Goal: Information Seeking & Learning: Understand process/instructions

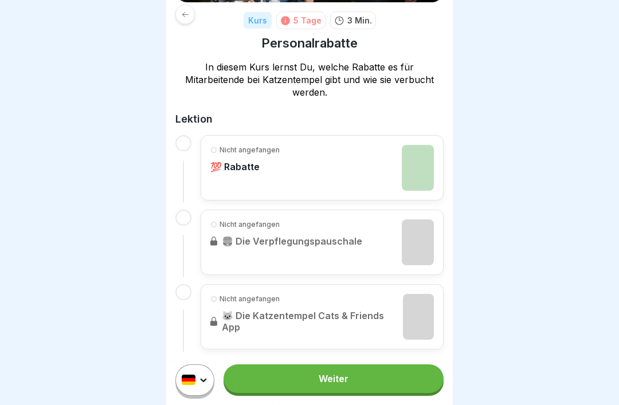
scroll to position [156, 0]
click at [389, 149] on div "Nicht angefangen 💯 Rabatte" at bounding box center [321, 168] width 223 height 46
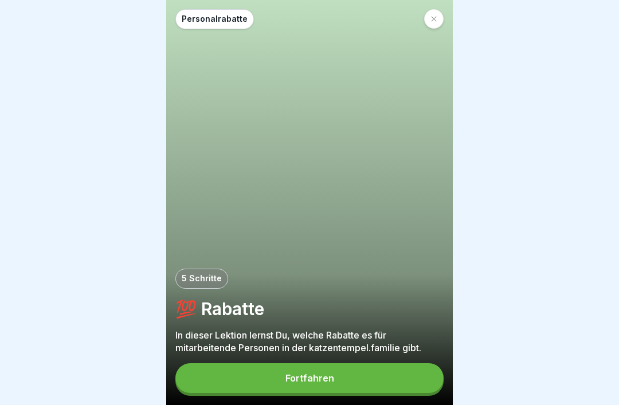
click at [436, 16] on icon at bounding box center [433, 18] width 7 height 7
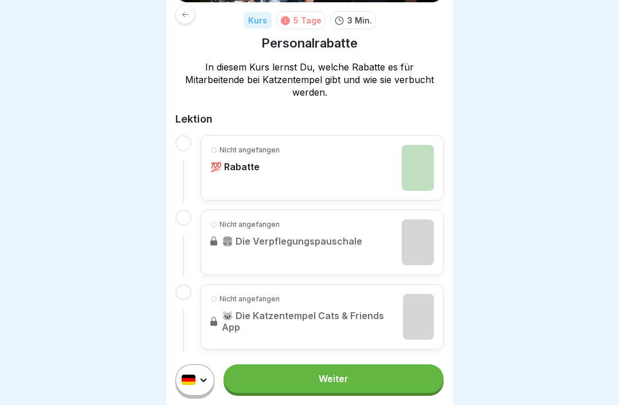
scroll to position [156, 0]
click at [355, 220] on link "Nicht angefangen 🍔 Die Verpflegungspauschale" at bounding box center [321, 243] width 223 height 46
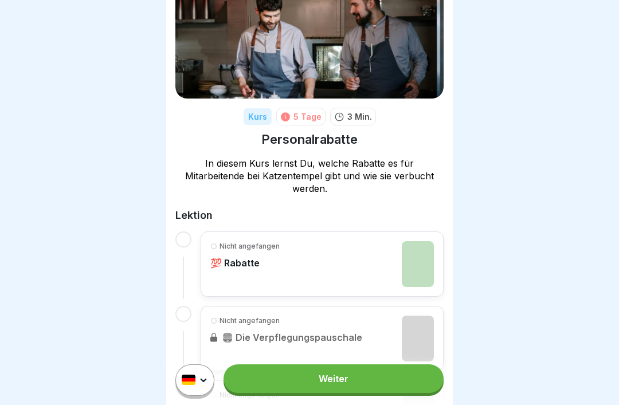
scroll to position [66, 0]
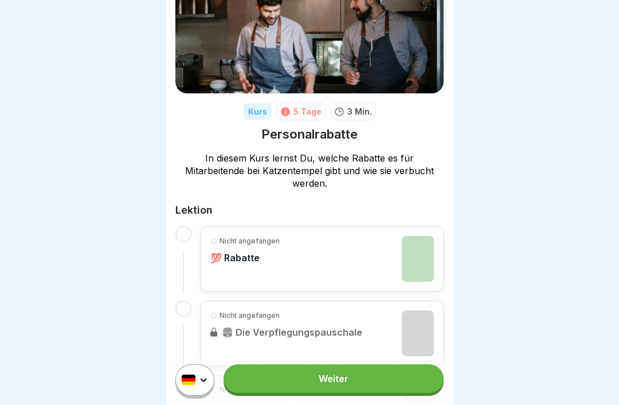
click at [385, 236] on div "Nicht angefangen 💯 Rabatte" at bounding box center [321, 259] width 223 height 46
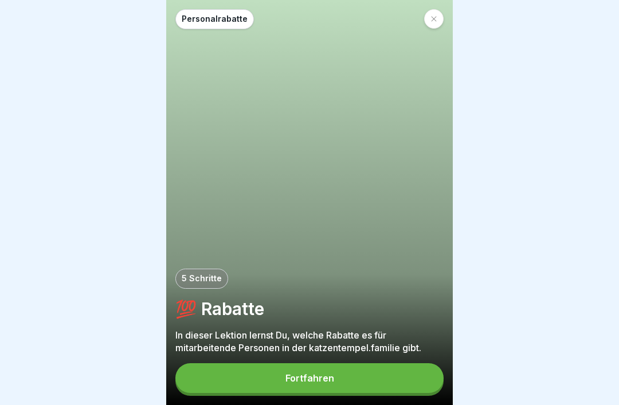
click at [426, 350] on button "Fortfahren" at bounding box center [309, 378] width 268 height 30
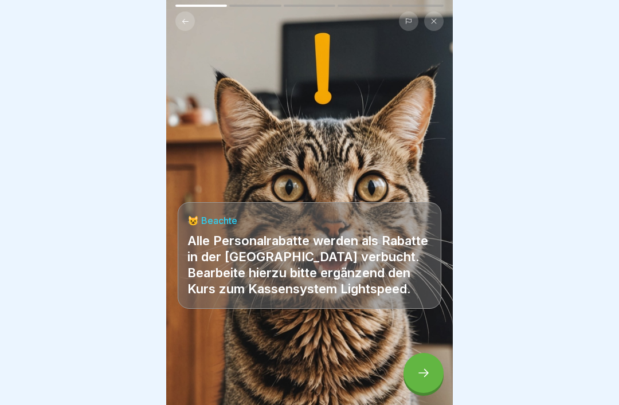
click at [422, 128] on div "😺 Beachte Alle Personalrabatte werden als Rabatte in der [GEOGRAPHIC_DATA] verb…" at bounding box center [309, 202] width 286 height 405
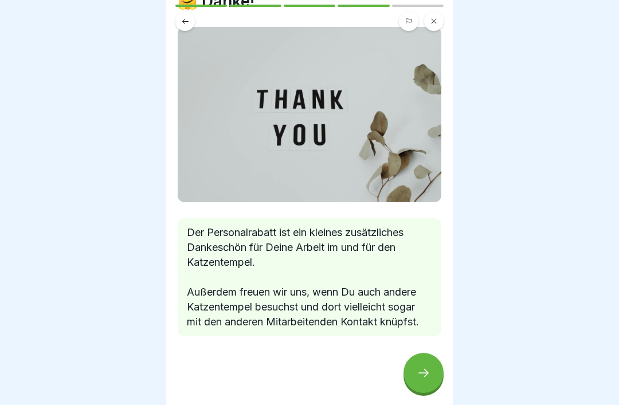
scroll to position [53, 0]
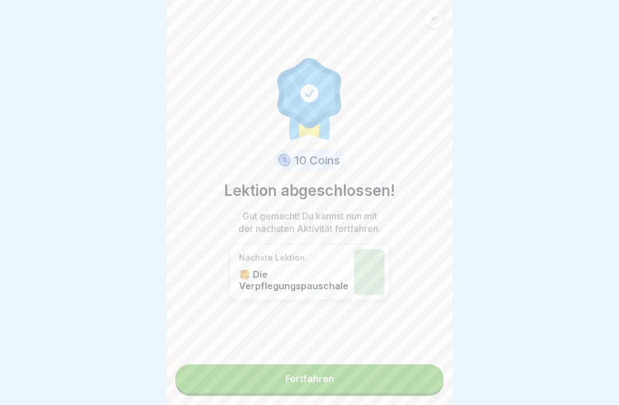
click at [423, 350] on link "Fortfahren" at bounding box center [309, 378] width 268 height 29
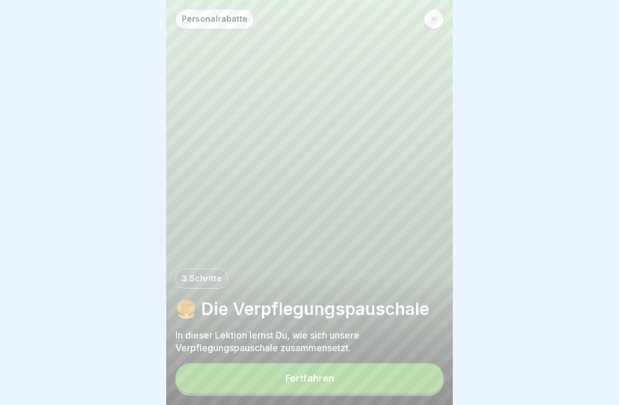
click at [430, 350] on button "Fortfahren" at bounding box center [309, 378] width 268 height 30
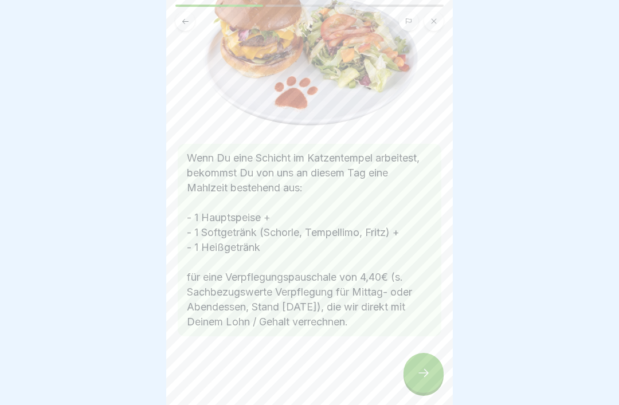
scroll to position [127, 0]
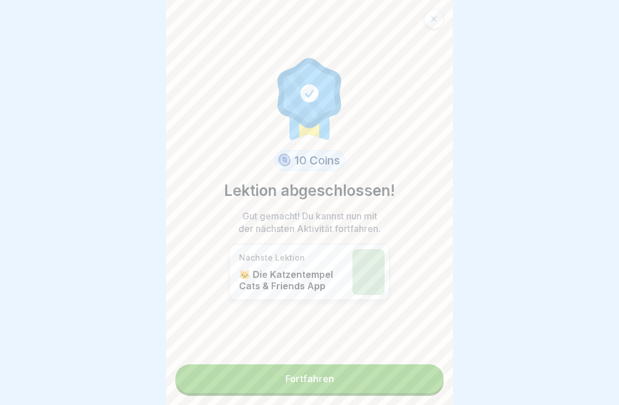
click at [386, 350] on link "Fortfahren" at bounding box center [309, 378] width 268 height 29
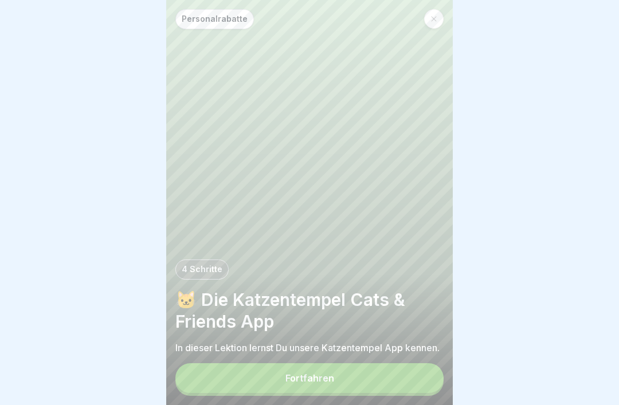
click at [389, 350] on button "Fortfahren" at bounding box center [309, 378] width 268 height 30
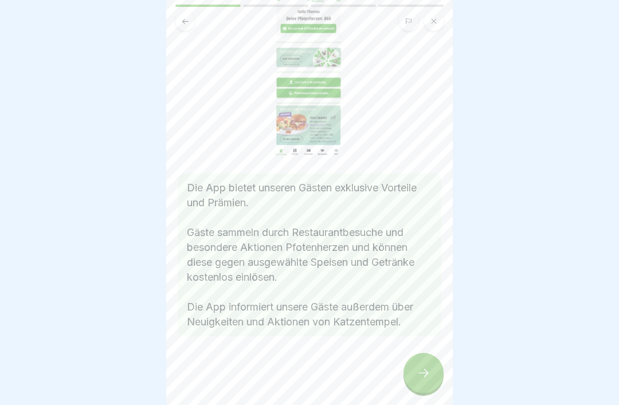
scroll to position [113, 0]
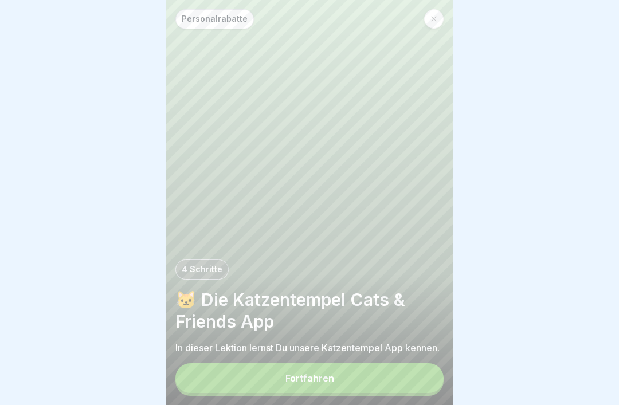
click at [435, 17] on icon at bounding box center [433, 19] width 5 height 5
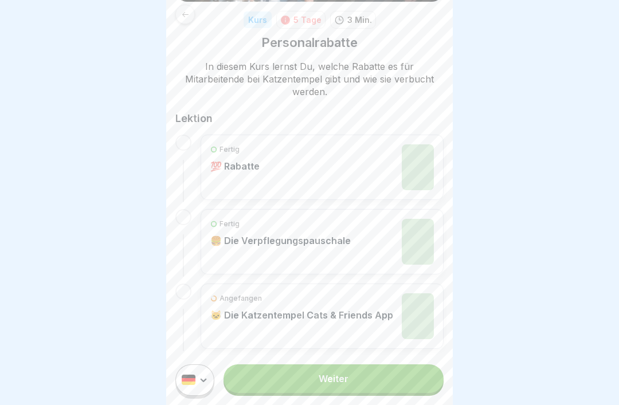
scroll to position [156, 0]
click at [379, 312] on div "Angefangen 🐱 Die Katzentempel Cats & Friends App" at bounding box center [301, 317] width 183 height 46
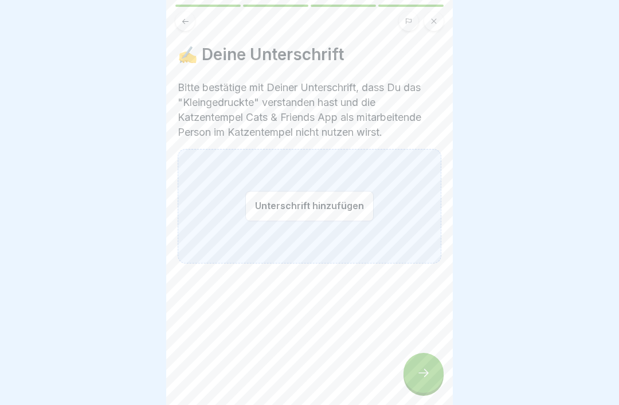
click at [306, 198] on button "Unterschrift hinzufügen" at bounding box center [309, 206] width 128 height 30
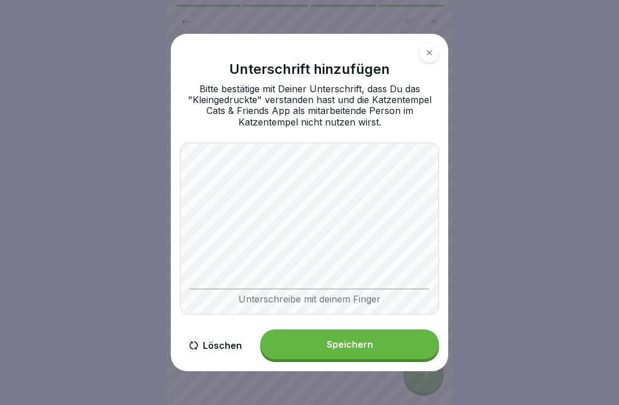
click at [322, 347] on button "Speichern" at bounding box center [349, 344] width 179 height 30
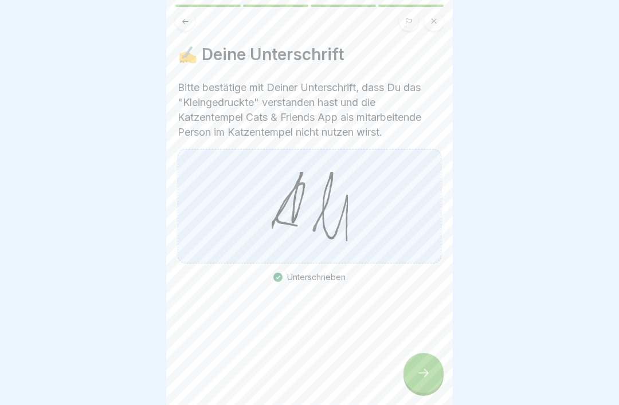
click at [430, 350] on div at bounding box center [423, 373] width 40 height 40
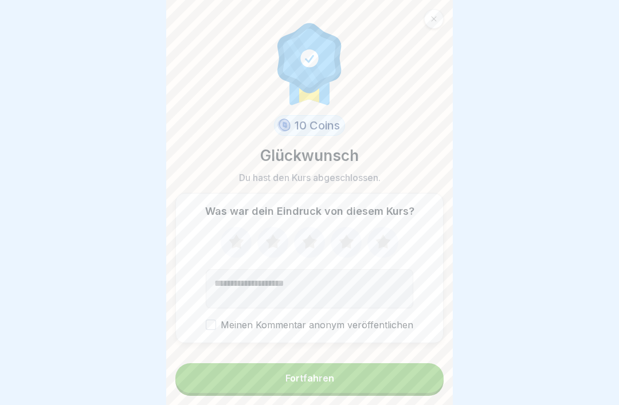
click at [422, 350] on button "Fortfahren" at bounding box center [309, 378] width 268 height 30
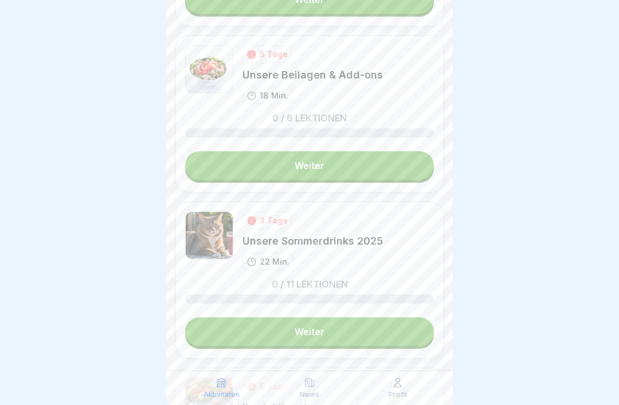
scroll to position [1570, 0]
click at [413, 329] on link "Weiter" at bounding box center [309, 331] width 249 height 29
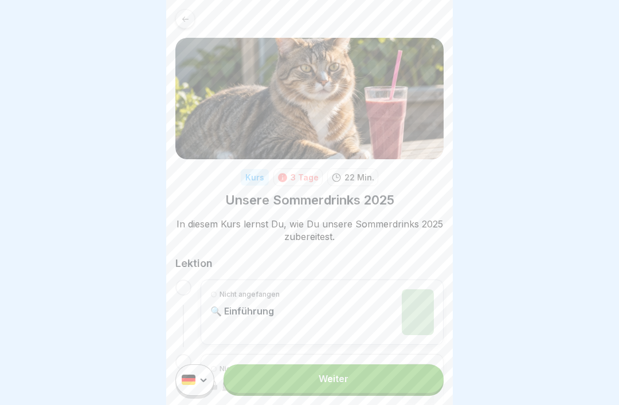
click at [423, 350] on link "Weiter" at bounding box center [333, 378] width 220 height 29
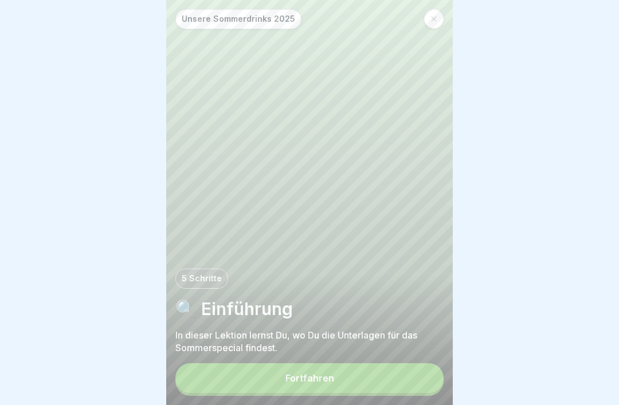
click at [417, 350] on button "Fortfahren" at bounding box center [309, 378] width 268 height 30
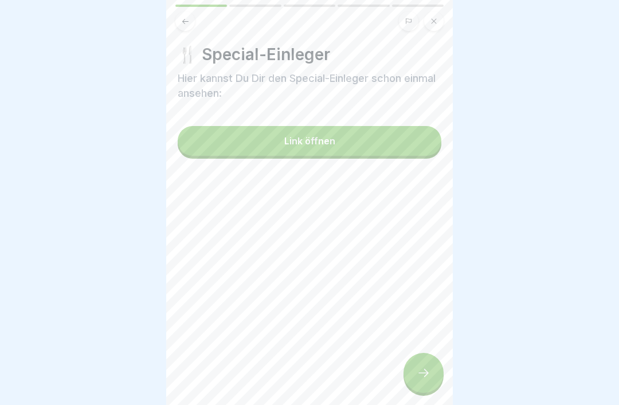
click at [435, 350] on div at bounding box center [423, 373] width 40 height 40
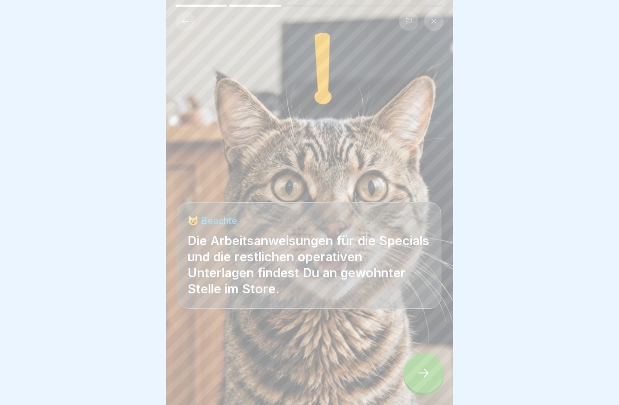
click at [435, 350] on div at bounding box center [423, 373] width 40 height 40
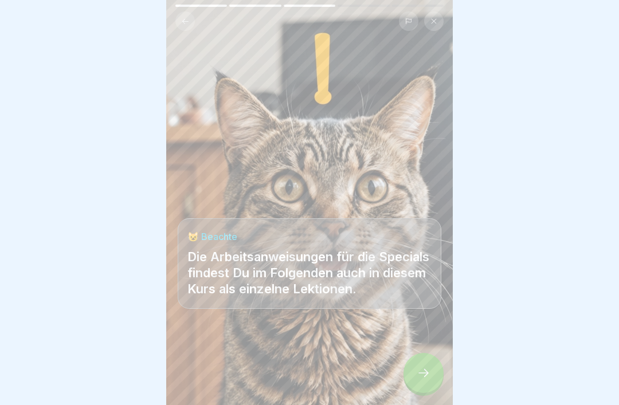
click at [425, 350] on icon at bounding box center [423, 373] width 14 height 14
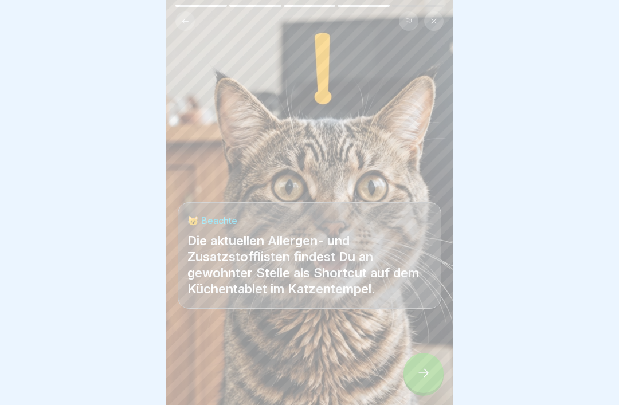
click at [427, 350] on div at bounding box center [423, 373] width 40 height 40
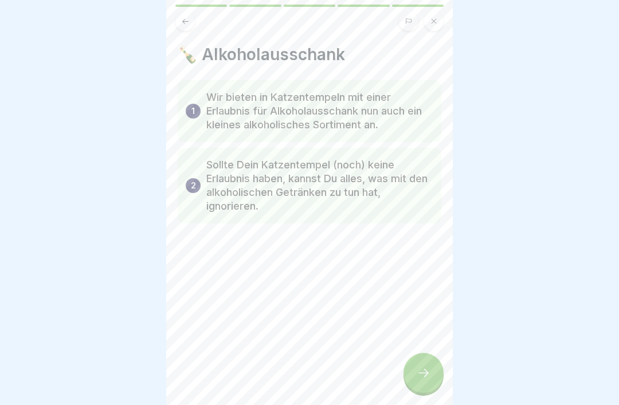
click at [424, 350] on icon at bounding box center [423, 373] width 14 height 14
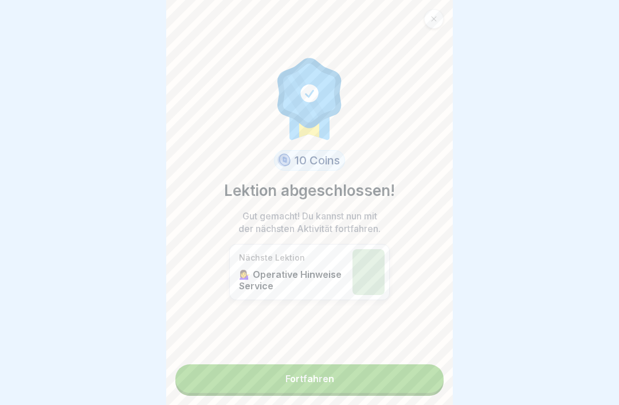
click at [418, 350] on link "Fortfahren" at bounding box center [309, 378] width 268 height 29
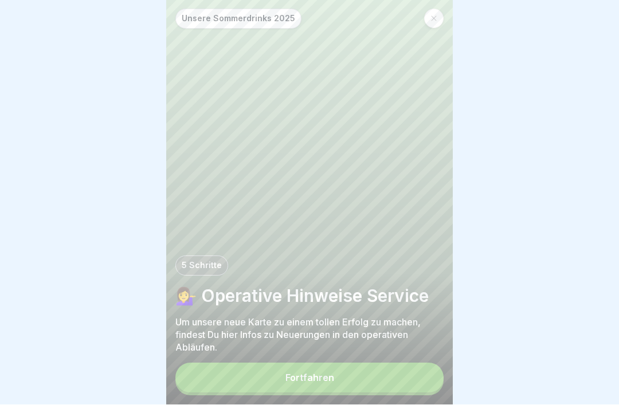
click at [420, 350] on button "Fortfahren" at bounding box center [309, 378] width 268 height 30
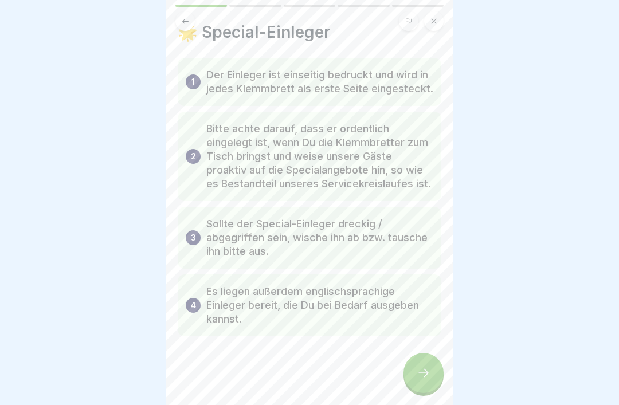
scroll to position [22, 0]
click at [418, 350] on icon at bounding box center [423, 373] width 14 height 14
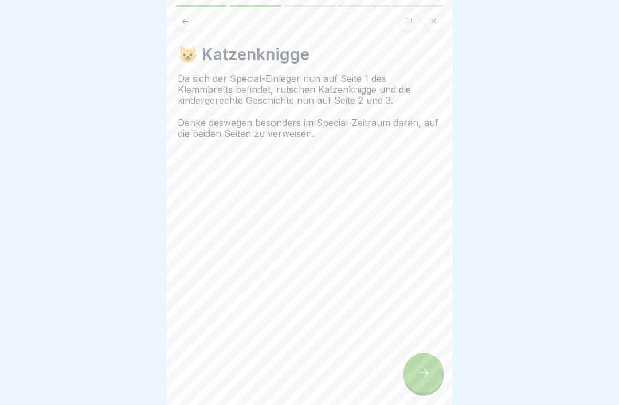
click at [421, 350] on icon at bounding box center [423, 373] width 10 height 8
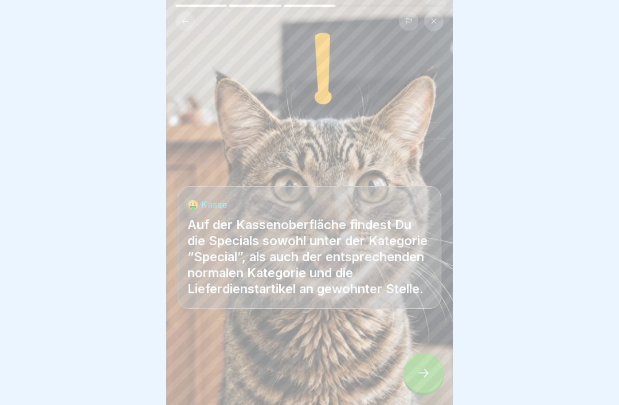
click at [425, 350] on icon at bounding box center [423, 373] width 10 height 8
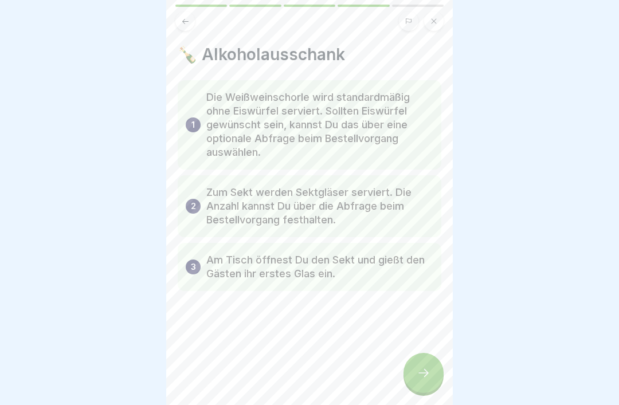
click at [424, 350] on icon at bounding box center [423, 373] width 14 height 14
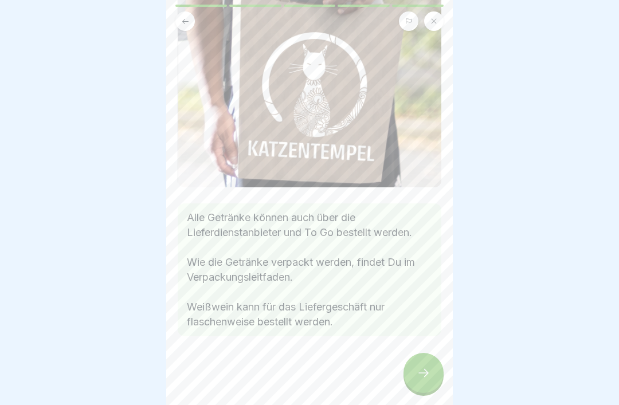
scroll to position [100, 0]
click at [427, 350] on icon at bounding box center [423, 373] width 10 height 8
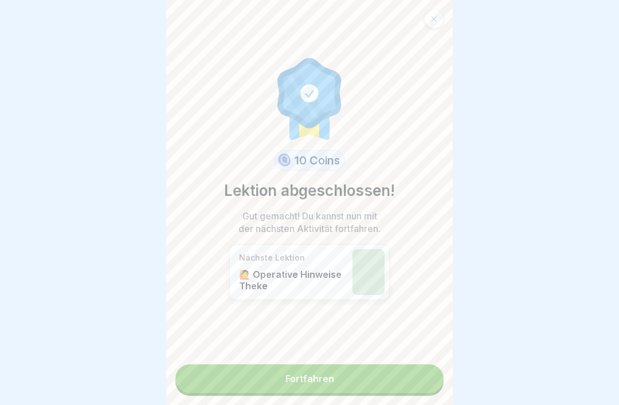
click at [426, 350] on link "Fortfahren" at bounding box center [309, 378] width 268 height 29
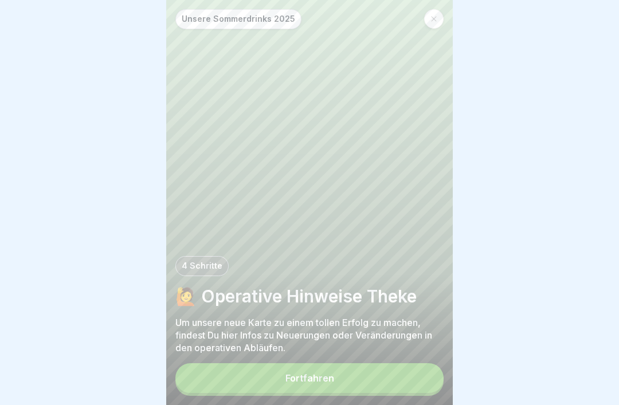
click at [422, 350] on button "Fortfahren" at bounding box center [309, 378] width 268 height 30
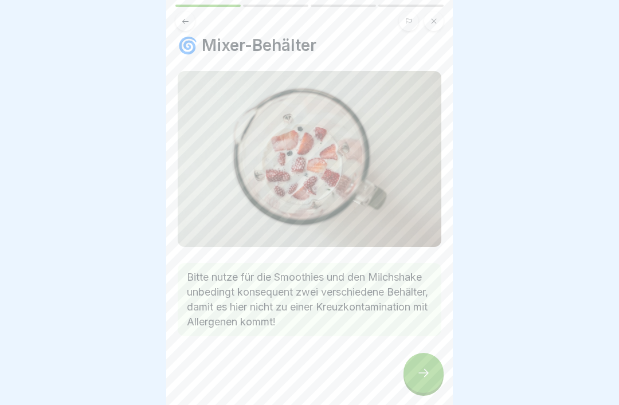
scroll to position [9, 0]
click at [428, 350] on icon at bounding box center [423, 373] width 14 height 14
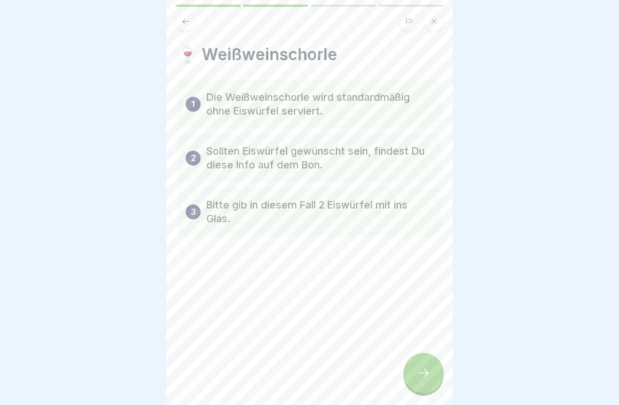
click at [428, 350] on div at bounding box center [423, 373] width 40 height 40
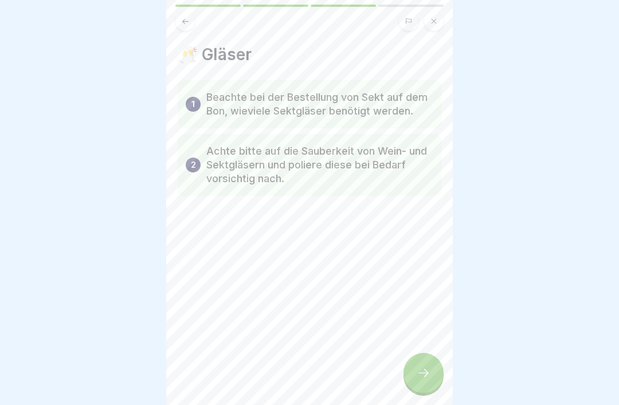
click at [423, 350] on icon at bounding box center [423, 373] width 10 height 8
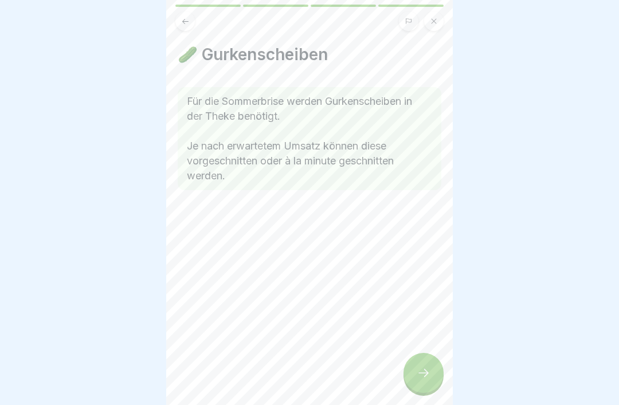
click at [415, 350] on div at bounding box center [423, 373] width 40 height 40
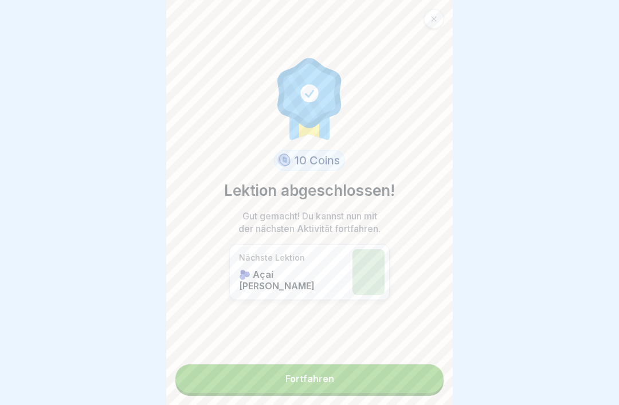
click at [411, 350] on link "Fortfahren" at bounding box center [309, 378] width 268 height 29
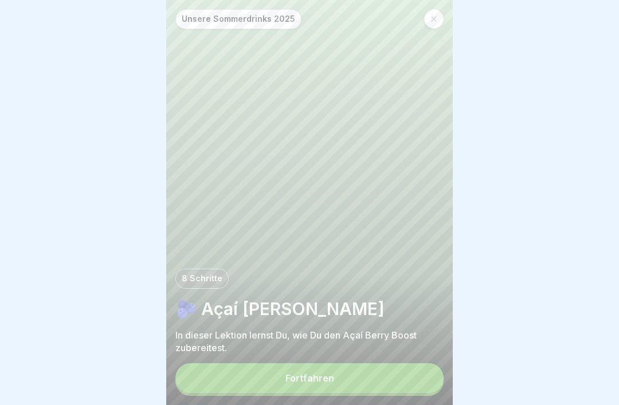
click at [411, 350] on button "Fortfahren" at bounding box center [309, 378] width 268 height 30
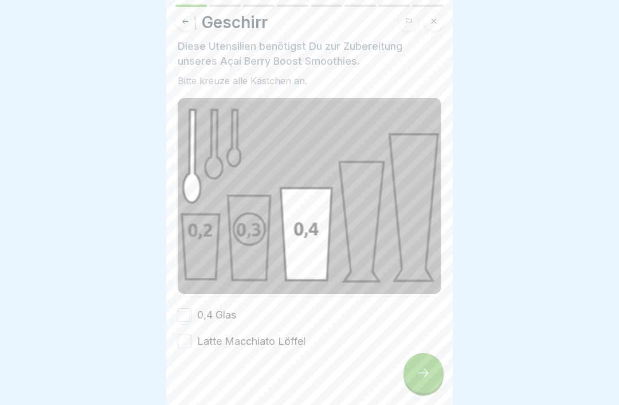
scroll to position [38, 0]
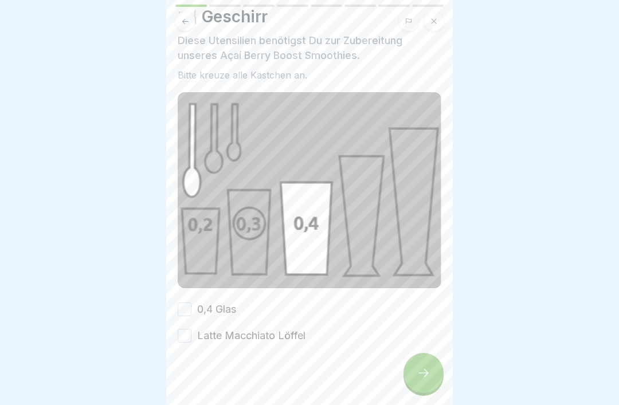
click at [192, 302] on div "0,4 Glas" at bounding box center [207, 309] width 58 height 15
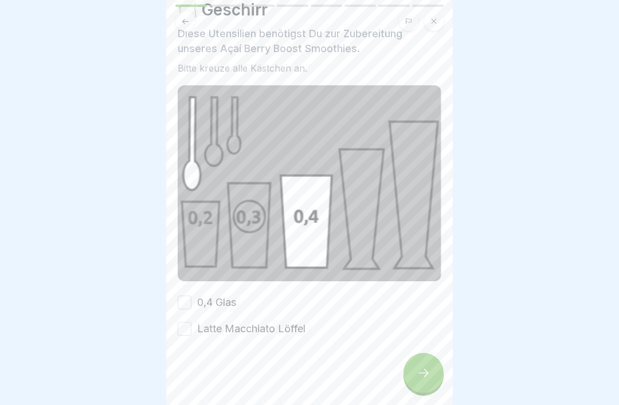
scroll to position [45, 0]
click at [184, 302] on button "0,4 Glas" at bounding box center [185, 303] width 14 height 14
click at [187, 325] on button "Latte Macchiato Löffel" at bounding box center [185, 329] width 14 height 14
click at [420, 350] on icon at bounding box center [423, 373] width 14 height 14
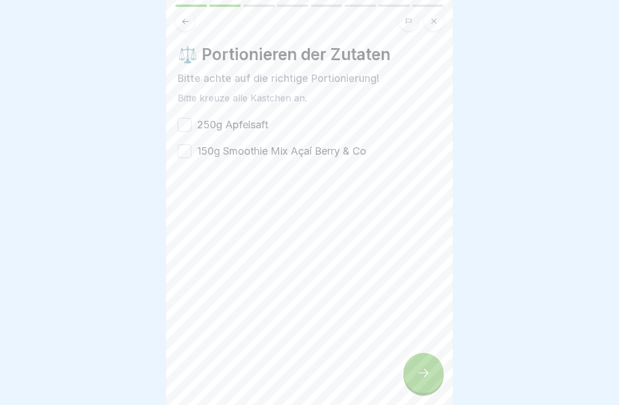
click at [183, 125] on button "250g Apfelsaft" at bounding box center [185, 125] width 14 height 14
click at [182, 144] on button "150g Smoothie Mix Açaí Berry & Co" at bounding box center [185, 151] width 14 height 14
click at [424, 350] on icon at bounding box center [423, 373] width 14 height 14
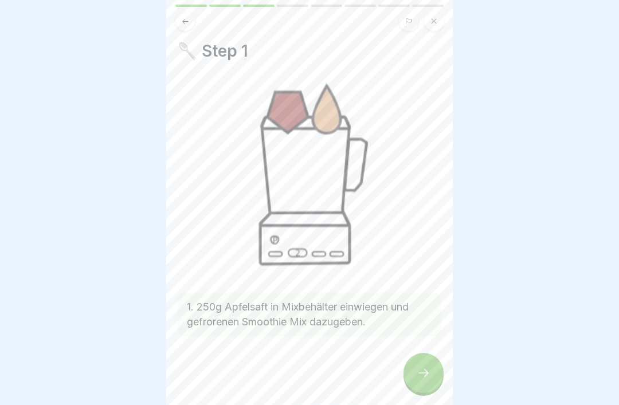
scroll to position [3, 0]
click at [418, 350] on icon at bounding box center [423, 373] width 14 height 14
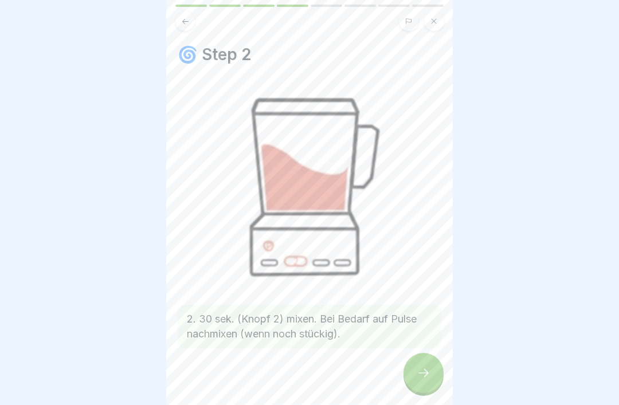
click at [425, 350] on icon at bounding box center [423, 373] width 10 height 8
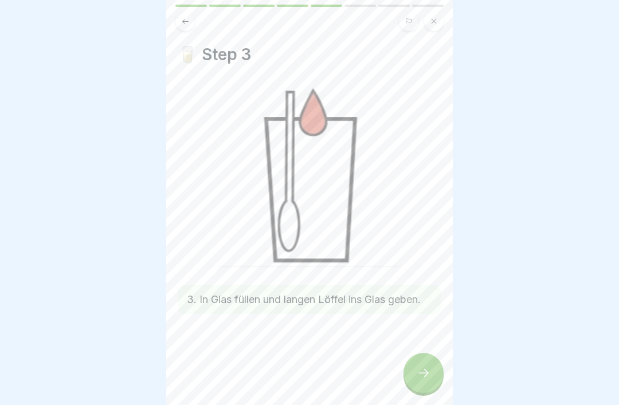
click at [427, 350] on div at bounding box center [423, 373] width 40 height 40
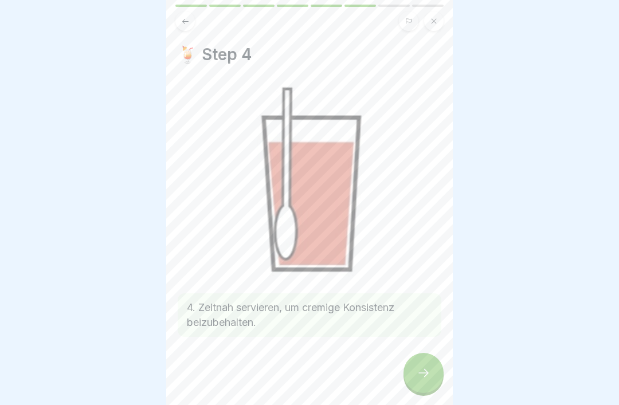
click at [429, 350] on icon at bounding box center [423, 373] width 14 height 14
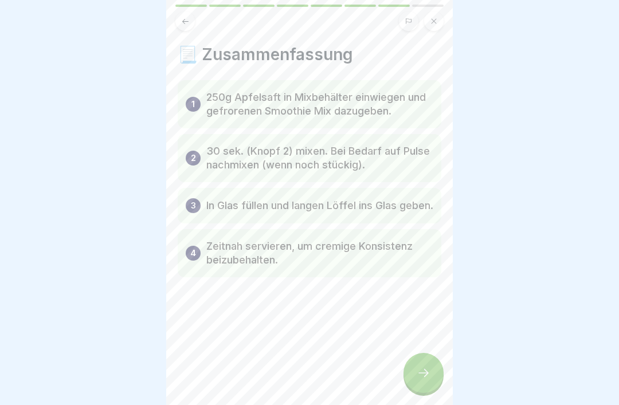
click at [423, 350] on icon at bounding box center [423, 373] width 14 height 14
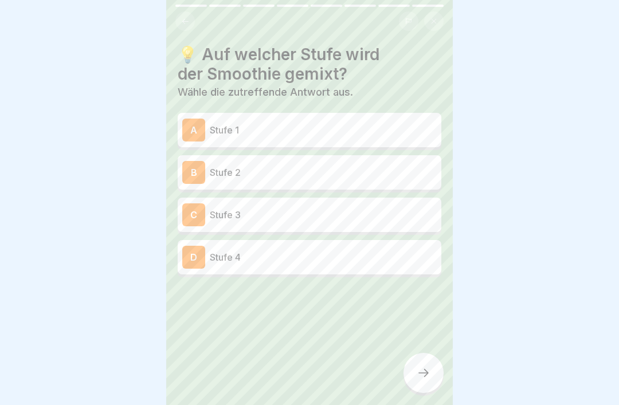
click at [203, 169] on div "B" at bounding box center [193, 172] width 23 height 23
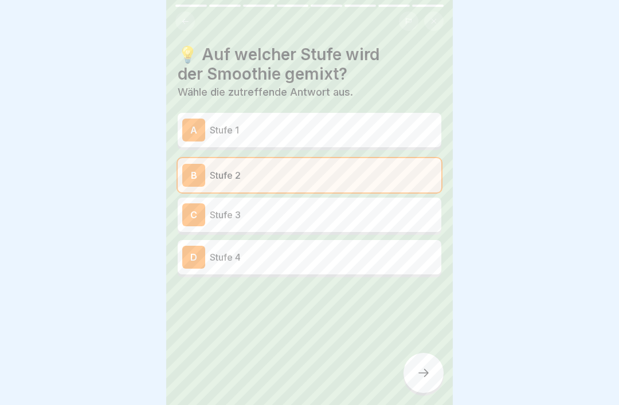
click at [426, 350] on icon at bounding box center [423, 373] width 14 height 14
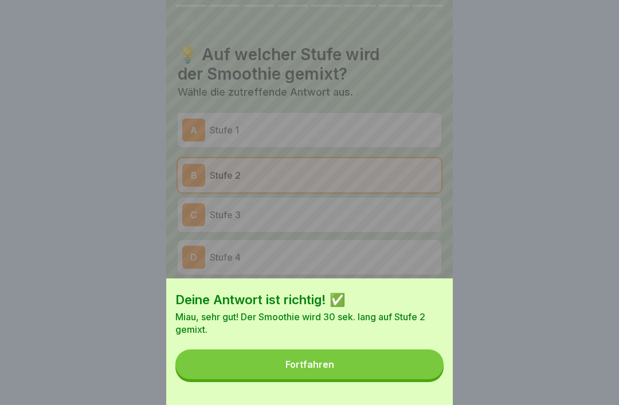
click at [378, 350] on button "Fortfahren" at bounding box center [309, 364] width 268 height 30
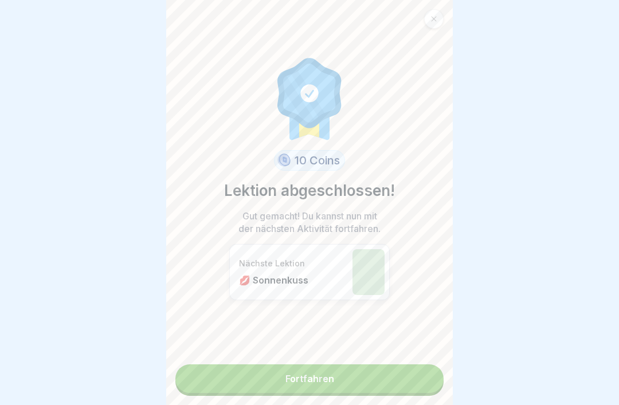
click at [255, 350] on link "Fortfahren" at bounding box center [309, 378] width 268 height 29
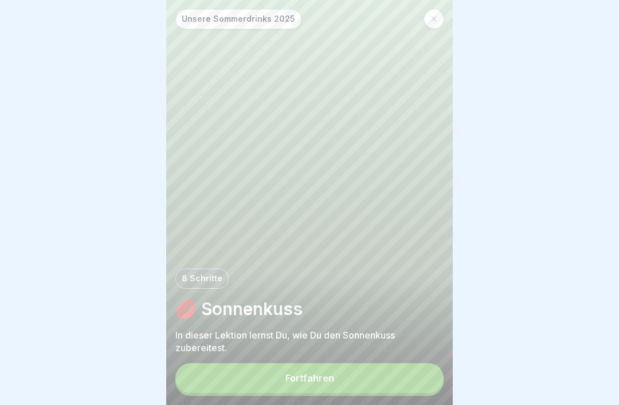
click at [243, 350] on button "Fortfahren" at bounding box center [309, 378] width 268 height 30
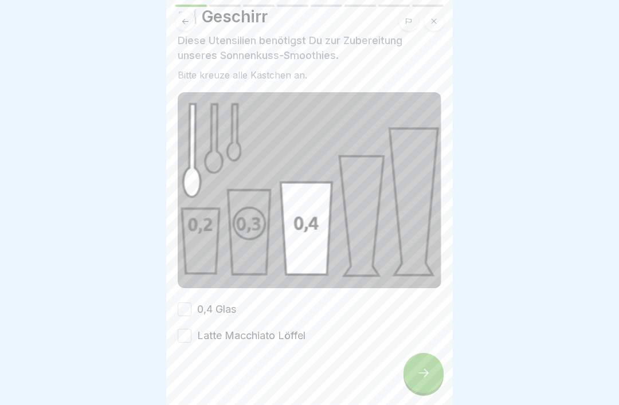
scroll to position [38, 0]
click at [189, 294] on div "🍽️ Geschirr Diese Utensilien benötigst Du zur Zubereitung unseres Sonnenkuss-Sm…" at bounding box center [309, 174] width 263 height 336
click at [179, 314] on button "0,4 Glas" at bounding box center [185, 309] width 14 height 14
click at [183, 318] on div "0,4 Glas Latte Macchiato Löffel" at bounding box center [309, 321] width 263 height 41
click at [187, 333] on button "Latte Macchiato Löffel" at bounding box center [185, 335] width 14 height 14
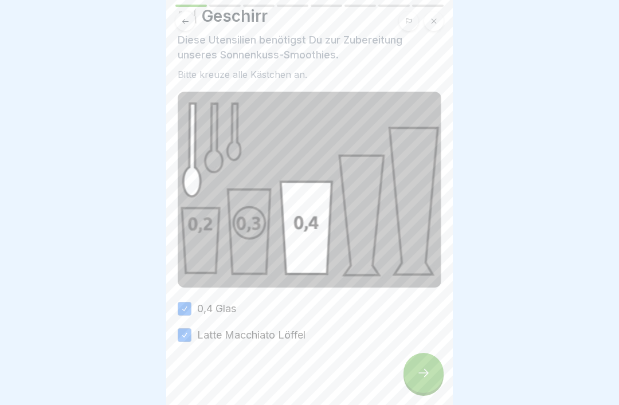
click at [426, 350] on icon at bounding box center [423, 373] width 14 height 14
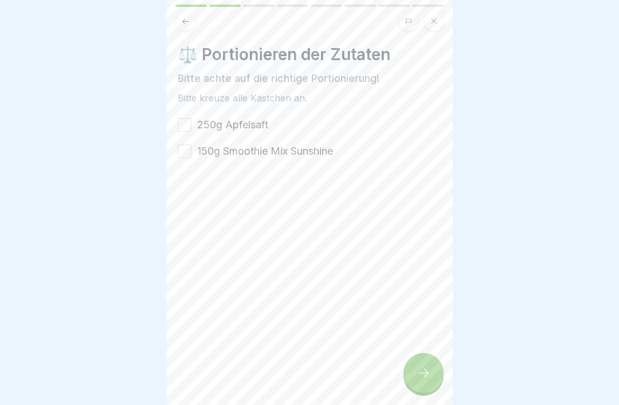
click at [185, 129] on button "250g Apfelsaft" at bounding box center [185, 125] width 14 height 14
click at [187, 150] on button "150g Smoothie Mix Sunshine" at bounding box center [185, 151] width 14 height 14
click at [426, 350] on div at bounding box center [423, 373] width 40 height 40
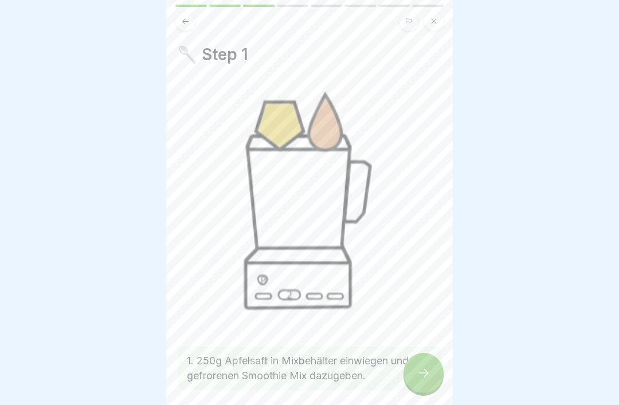
click at [406, 350] on div at bounding box center [423, 373] width 40 height 40
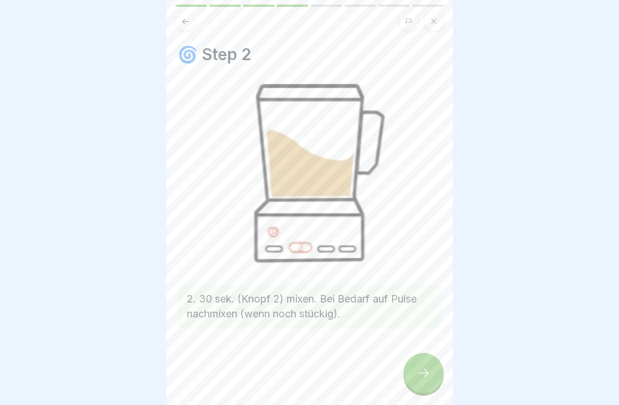
click at [429, 350] on icon at bounding box center [423, 373] width 14 height 14
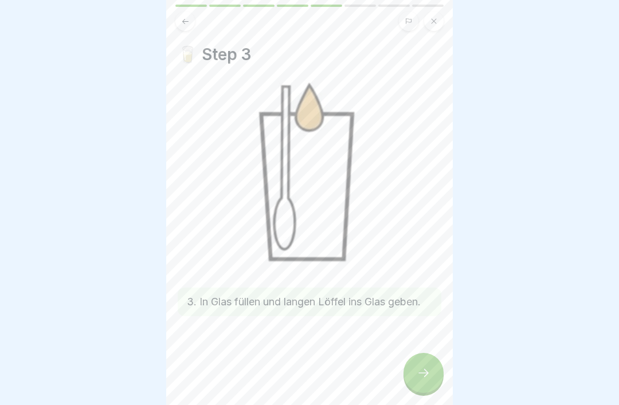
click at [424, 350] on icon at bounding box center [423, 373] width 10 height 8
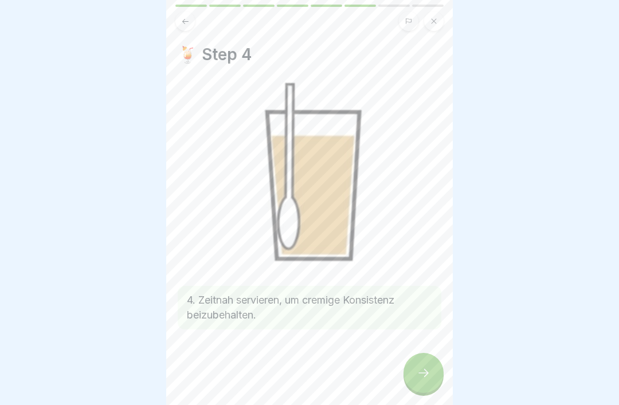
click at [411, 350] on div at bounding box center [423, 373] width 40 height 40
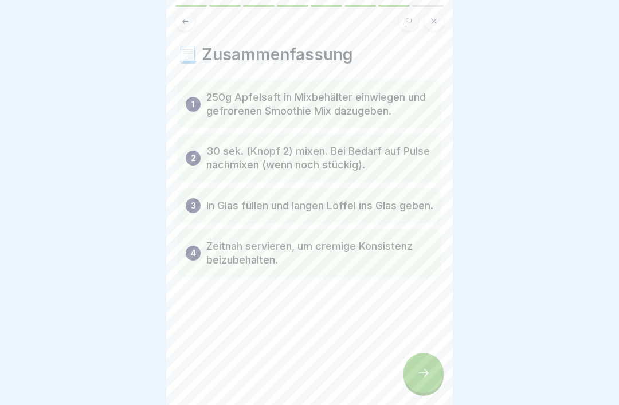
click at [411, 350] on div at bounding box center [423, 373] width 40 height 40
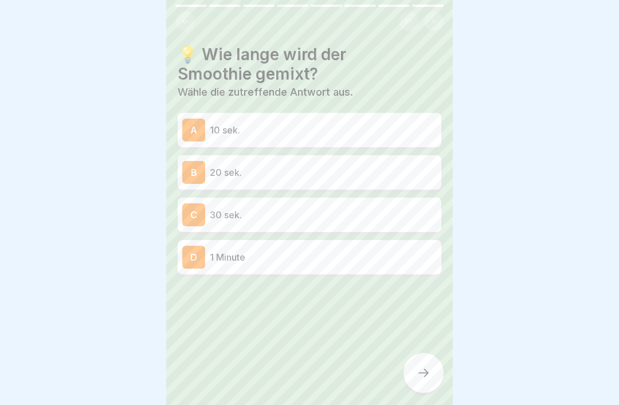
click at [186, 19] on icon at bounding box center [185, 21] width 9 height 9
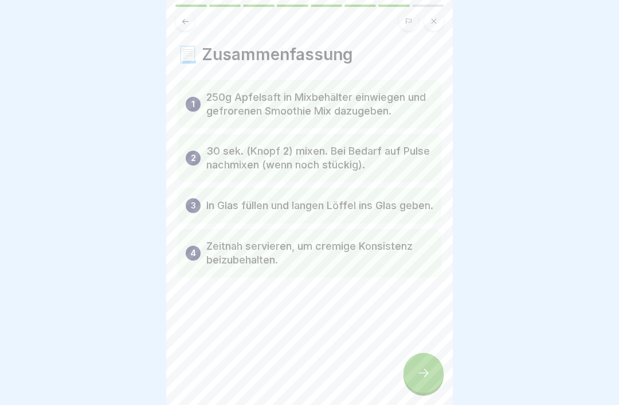
click at [430, 350] on div at bounding box center [423, 373] width 40 height 40
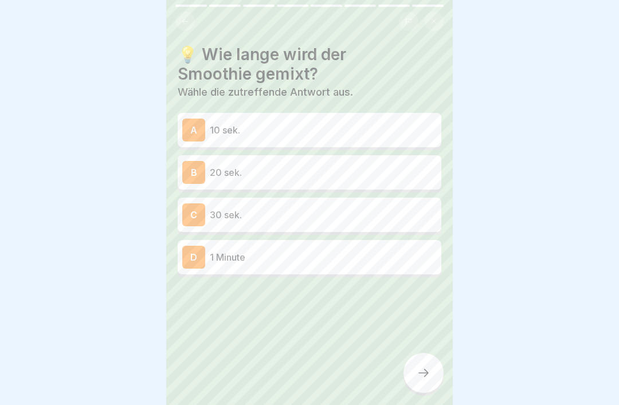
click at [317, 214] on p "30 sek." at bounding box center [323, 215] width 227 height 14
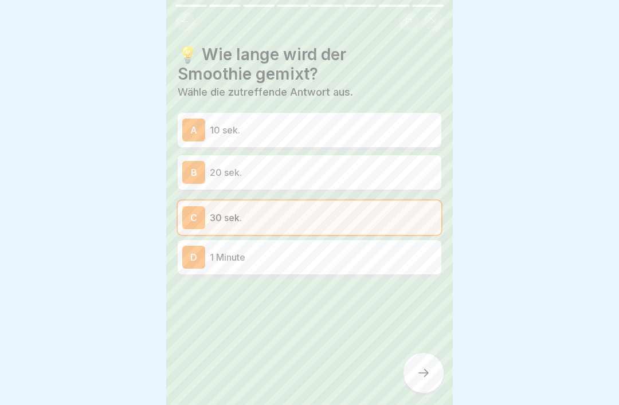
click at [423, 350] on div at bounding box center [423, 373] width 40 height 40
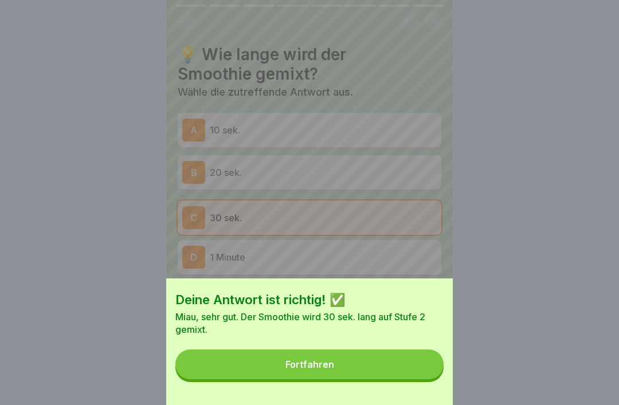
click at [396, 350] on button "Fortfahren" at bounding box center [309, 364] width 268 height 30
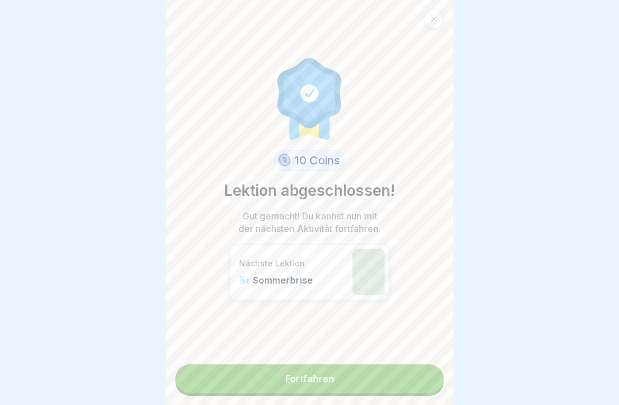
click at [390, 350] on link "Fortfahren" at bounding box center [309, 378] width 268 height 29
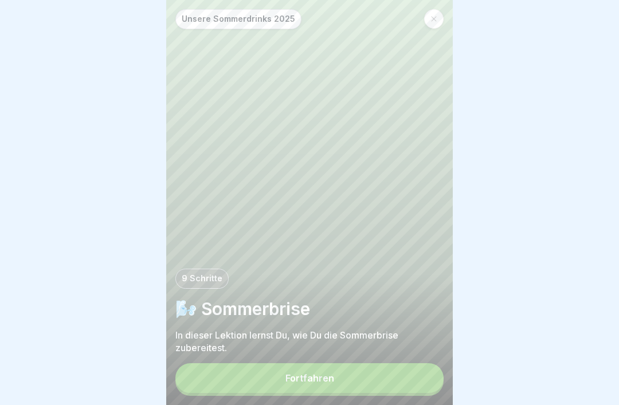
click at [381, 350] on button "Fortfahren" at bounding box center [309, 378] width 268 height 30
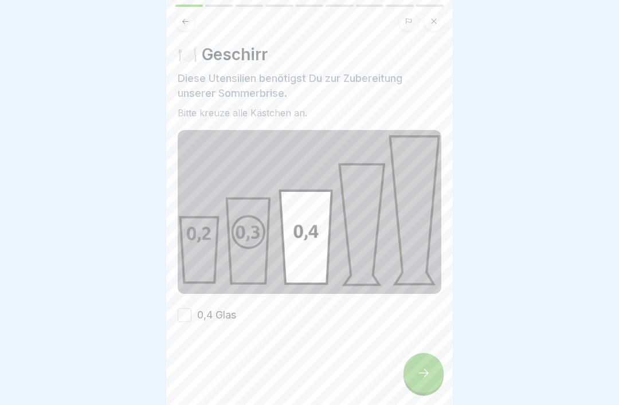
click at [182, 314] on button "0,4 Glas" at bounding box center [185, 315] width 14 height 14
click at [419, 350] on icon at bounding box center [423, 373] width 14 height 14
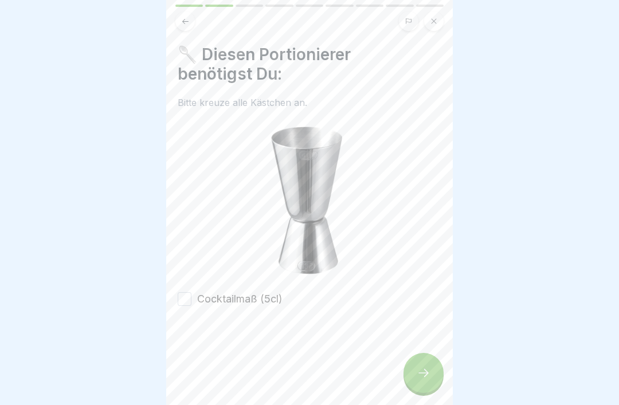
click at [190, 293] on button "Cocktailmaß (5cl)" at bounding box center [185, 299] width 14 height 14
click at [423, 350] on icon at bounding box center [423, 373] width 14 height 14
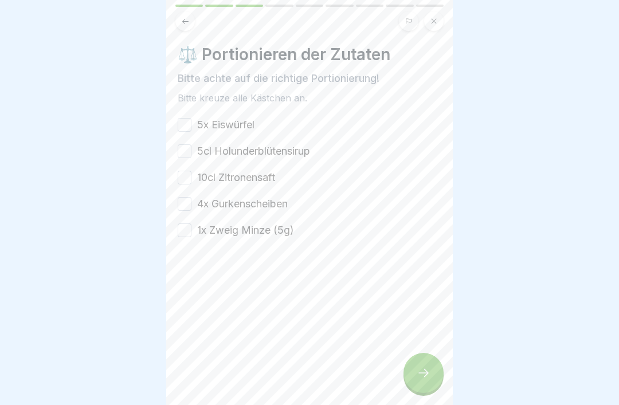
click at [190, 129] on button "5x Eiswürfel" at bounding box center [185, 125] width 14 height 14
click at [190, 152] on button "5cl Holunderblütensirup" at bounding box center [185, 151] width 14 height 14
click at [192, 169] on div "5x Eiswürfel 5cl Holunderblütensirup 10cl Zitronensaft 4x Gurkenscheiben 1x Zwe…" at bounding box center [309, 177] width 263 height 120
click at [194, 174] on div "10cl Zitronensaft" at bounding box center [226, 177] width 97 height 15
click at [184, 183] on button "10cl Zitronensaft" at bounding box center [185, 178] width 14 height 14
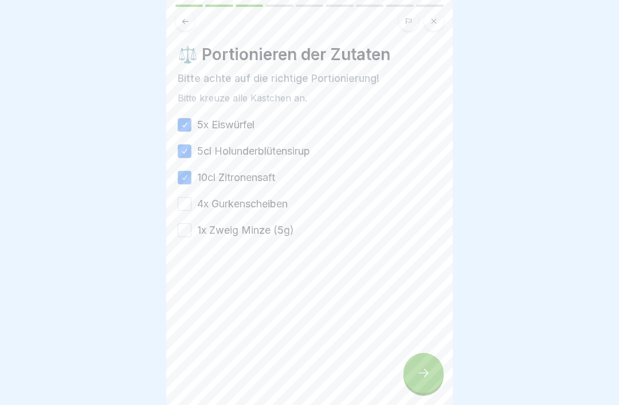
click at [184, 183] on button "10cl Zitronensaft" at bounding box center [185, 178] width 14 height 14
click at [188, 227] on button "1x Zweig Minze (5g)" at bounding box center [185, 230] width 14 height 14
click at [184, 176] on button "10cl Zitronensaft" at bounding box center [185, 178] width 14 height 14
click at [188, 205] on button "4x Gurkenscheiben" at bounding box center [185, 204] width 14 height 14
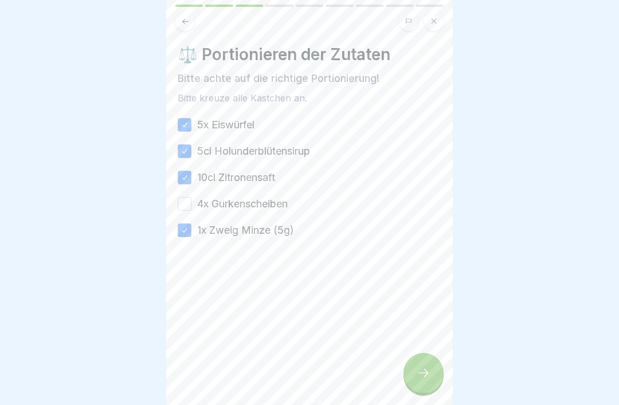
click at [180, 198] on button "4x Gurkenscheiben" at bounding box center [185, 204] width 14 height 14
click at [430, 350] on div at bounding box center [423, 373] width 40 height 40
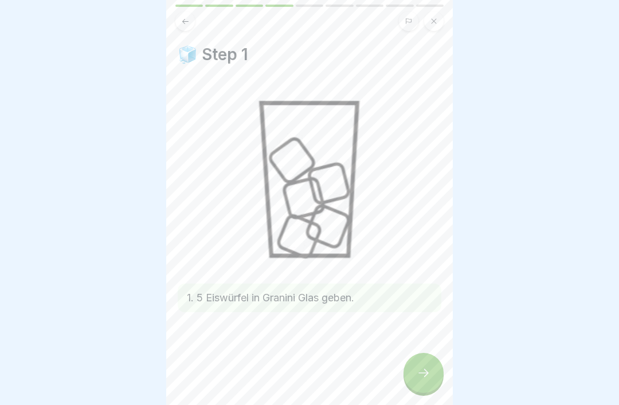
click at [415, 350] on div at bounding box center [423, 373] width 40 height 40
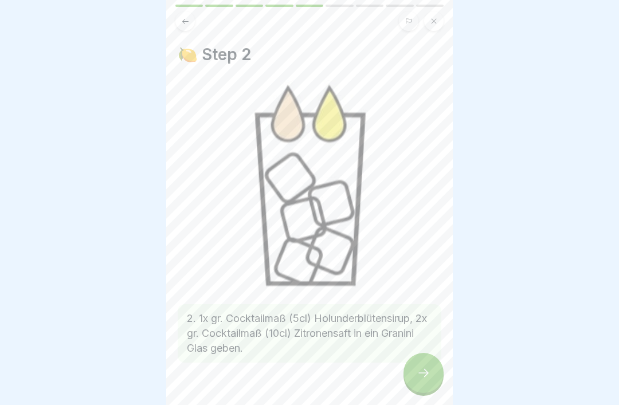
click at [426, 350] on icon at bounding box center [423, 373] width 14 height 14
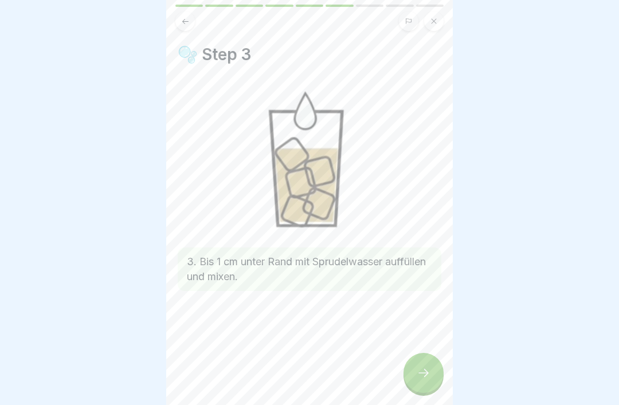
click at [427, 350] on icon at bounding box center [423, 373] width 10 height 8
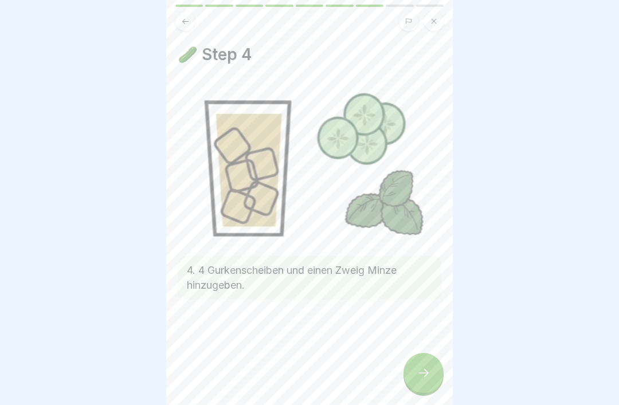
click at [426, 350] on icon at bounding box center [423, 373] width 14 height 14
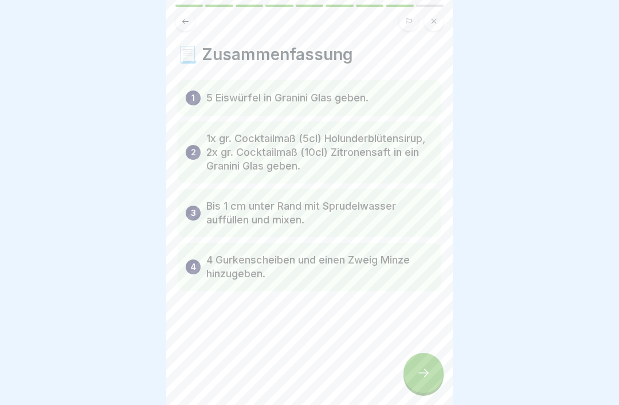
click at [424, 350] on icon at bounding box center [423, 373] width 14 height 14
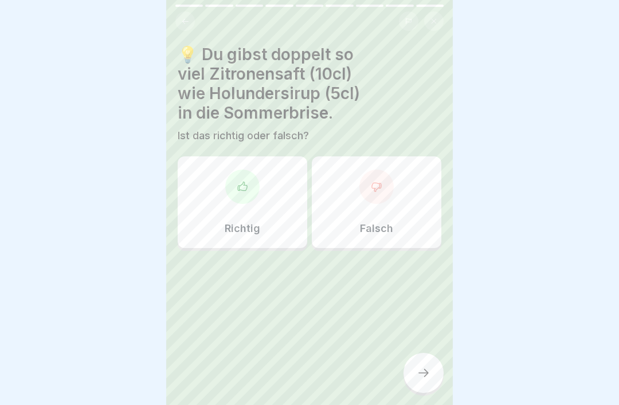
click at [277, 242] on div "Richtig" at bounding box center [242, 202] width 129 height 92
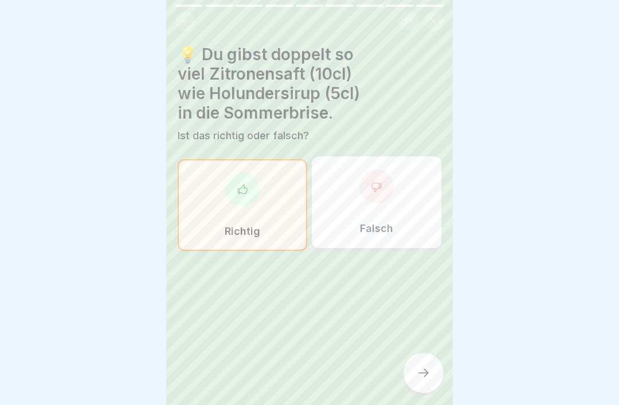
click at [425, 350] on icon at bounding box center [423, 373] width 14 height 14
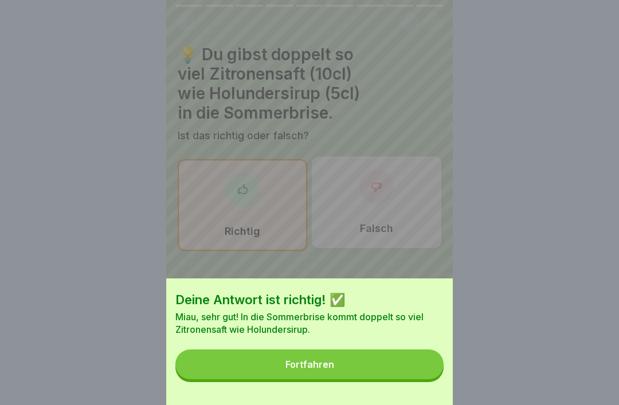
click at [403, 350] on button "Fortfahren" at bounding box center [309, 364] width 268 height 30
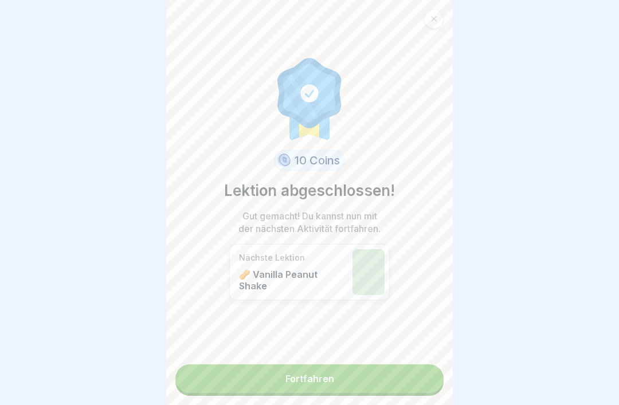
click at [419, 350] on link "Fortfahren" at bounding box center [309, 378] width 268 height 29
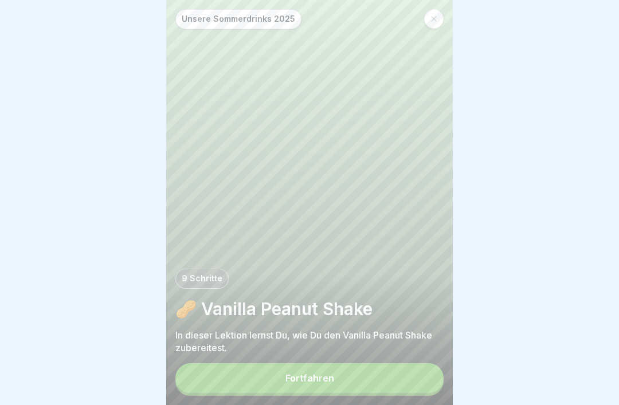
click at [418, 350] on button "Fortfahren" at bounding box center [309, 378] width 268 height 30
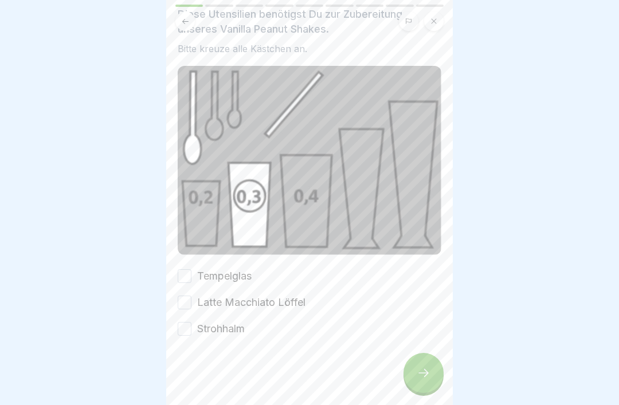
scroll to position [64, 0]
click at [191, 273] on button "Tempelglas" at bounding box center [185, 276] width 14 height 14
click at [186, 299] on button "Latte Macchiato Löffel" at bounding box center [185, 303] width 14 height 14
click at [186, 298] on button "Latte Macchiato Löffel" at bounding box center [185, 303] width 14 height 14
click at [190, 307] on button "Latte Macchiato Löffel" at bounding box center [185, 303] width 14 height 14
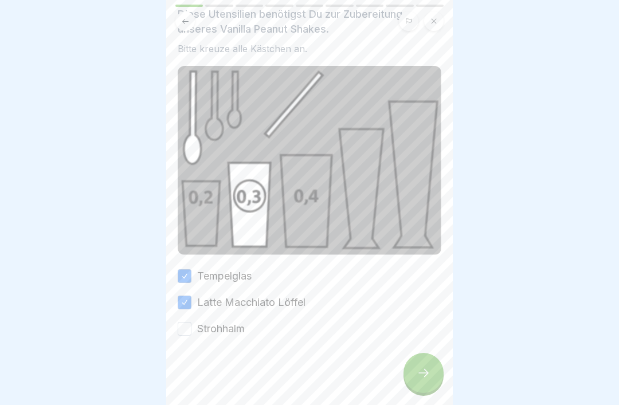
click at [191, 308] on button "Latte Macchiato Löffel" at bounding box center [185, 303] width 14 height 14
click at [191, 303] on button "Latte Macchiato Löffel" at bounding box center [185, 303] width 14 height 14
click at [188, 334] on button "Strohhalm" at bounding box center [185, 329] width 14 height 14
click at [416, 350] on div at bounding box center [423, 373] width 40 height 40
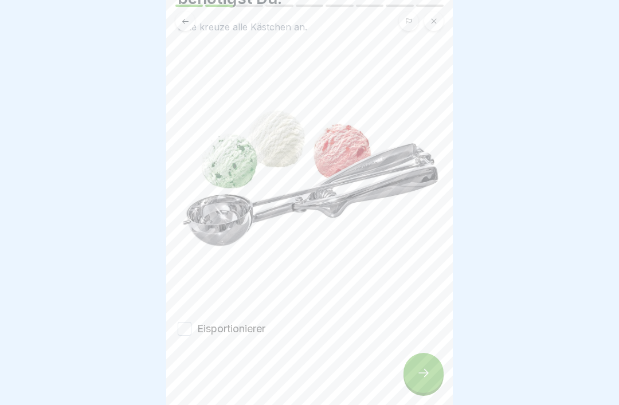
scroll to position [76, 0]
click at [187, 326] on button "Eisportionierer" at bounding box center [185, 329] width 14 height 14
click at [416, 350] on div at bounding box center [423, 373] width 40 height 40
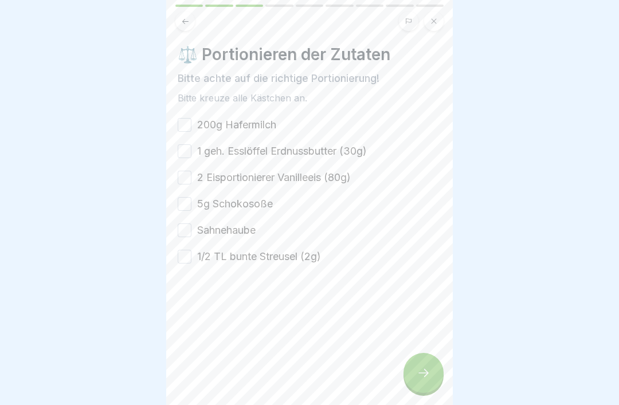
click at [184, 127] on button "200g Hafermilch" at bounding box center [185, 125] width 14 height 14
click at [188, 148] on button "1 geh. Esslöffel Erdnussbutter (30g)" at bounding box center [185, 151] width 14 height 14
click at [183, 176] on button "2 Eisportionierer Vanilleeis (80g)" at bounding box center [185, 178] width 14 height 14
click at [179, 208] on button "5g Schokosoße" at bounding box center [185, 204] width 14 height 14
click at [185, 231] on button "Sahnehaube" at bounding box center [185, 230] width 14 height 14
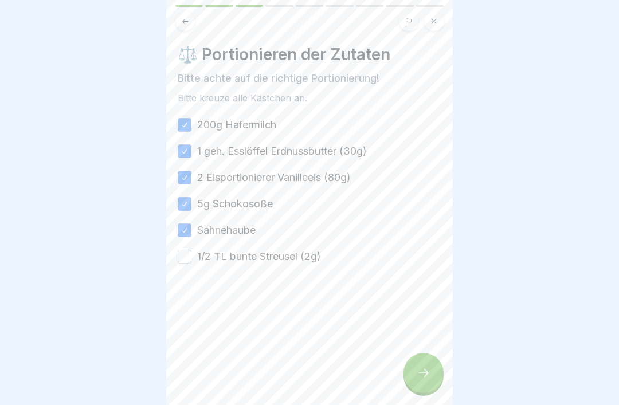
click at [188, 261] on button "1/2 TL bunte Streusel (2g)" at bounding box center [185, 257] width 14 height 14
click at [426, 350] on icon at bounding box center [423, 373] width 10 height 8
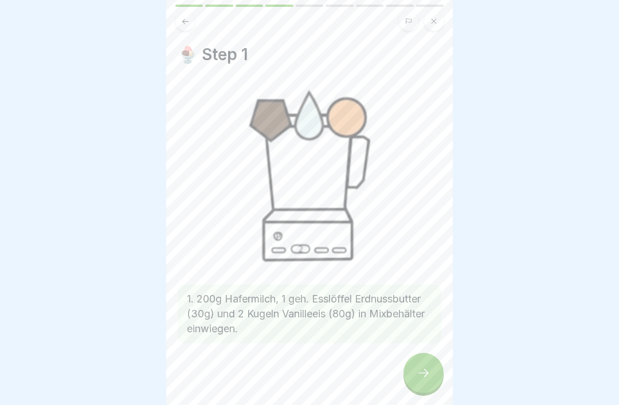
click at [422, 350] on icon at bounding box center [423, 373] width 14 height 14
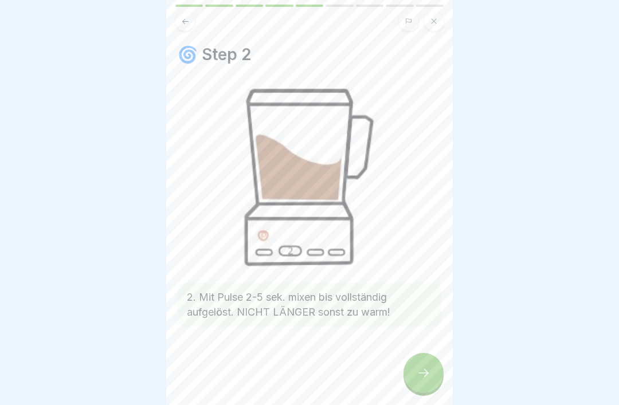
click at [423, 350] on icon at bounding box center [423, 373] width 14 height 14
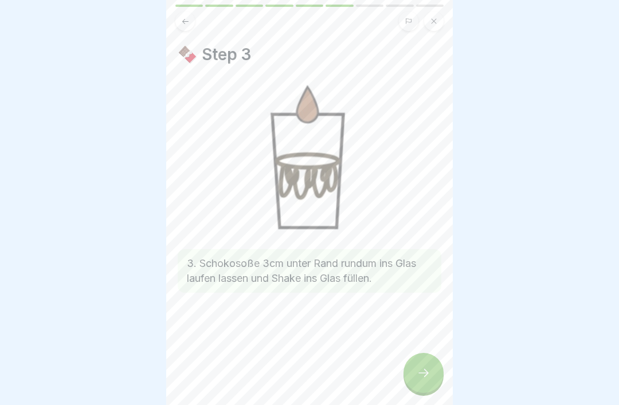
click at [426, 350] on icon at bounding box center [423, 373] width 14 height 14
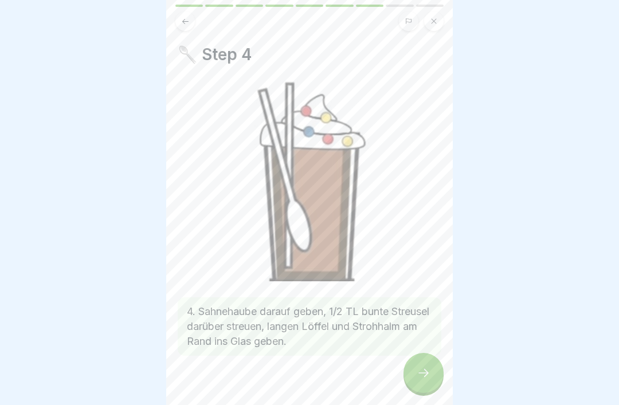
click at [423, 350] on icon at bounding box center [423, 373] width 14 height 14
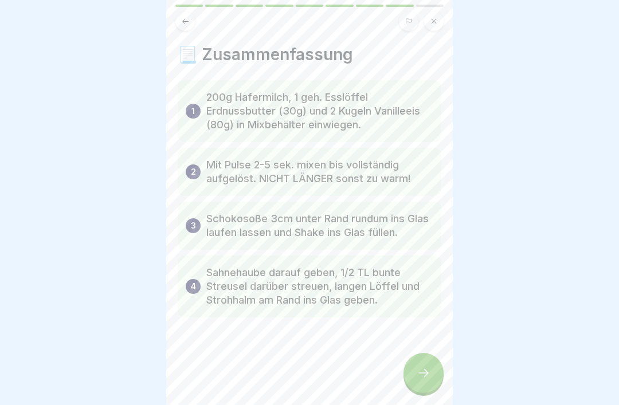
click at [425, 350] on icon at bounding box center [423, 373] width 14 height 14
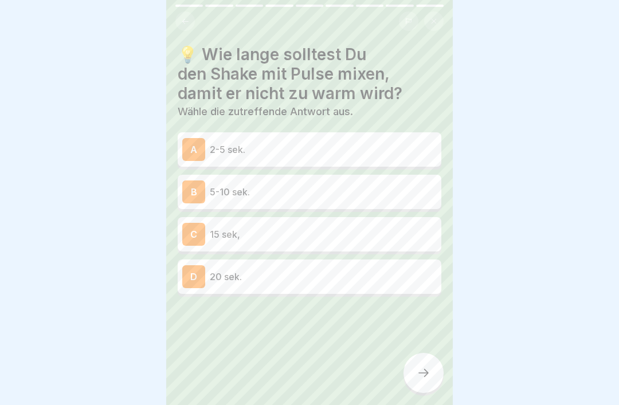
click at [351, 136] on div "A 2-5 sek." at bounding box center [309, 149] width 263 height 34
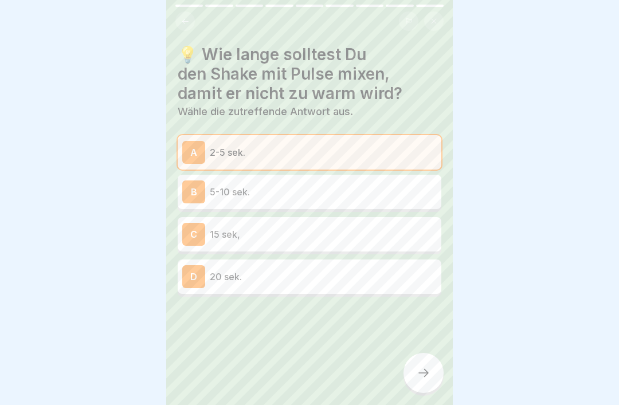
click at [423, 350] on icon at bounding box center [423, 373] width 14 height 14
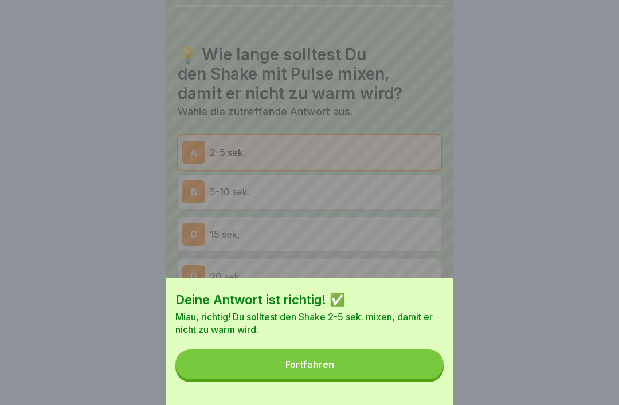
click at [408, 350] on button "Fortfahren" at bounding box center [309, 364] width 268 height 30
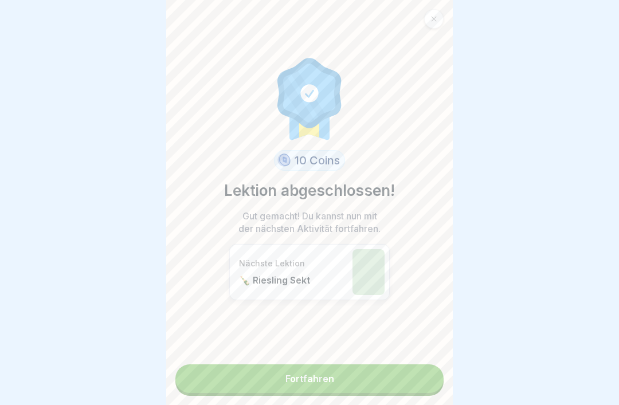
click at [415, 350] on link "Fortfahren" at bounding box center [309, 378] width 268 height 29
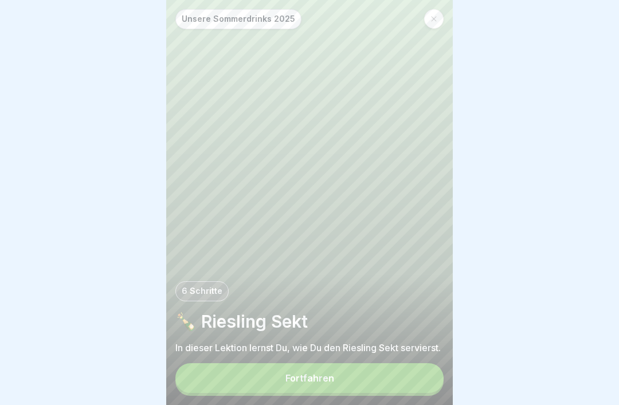
click at [409, 350] on button "Fortfahren" at bounding box center [309, 378] width 268 height 30
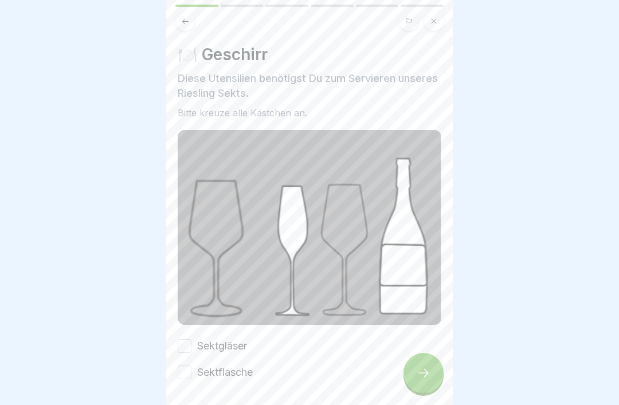
click at [182, 340] on button "Sektgläser" at bounding box center [185, 346] width 14 height 14
click at [182, 339] on button "Sektgläser" at bounding box center [185, 346] width 14 height 14
click at [198, 341] on label "Sektgläser" at bounding box center [222, 346] width 50 height 15
click at [191, 341] on button "Sektgläser" at bounding box center [185, 346] width 14 height 14
click at [195, 339] on div "Sektgläser" at bounding box center [212, 346] width 69 height 15
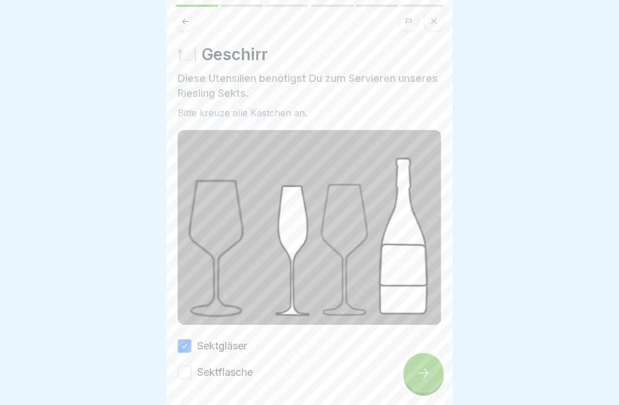
click at [186, 350] on button "Sektflasche" at bounding box center [185, 372] width 14 height 14
click at [428, 350] on icon at bounding box center [423, 373] width 14 height 14
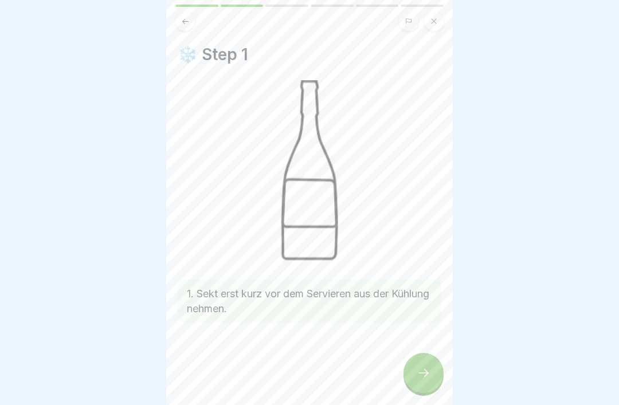
click at [415, 350] on div at bounding box center [423, 373] width 40 height 40
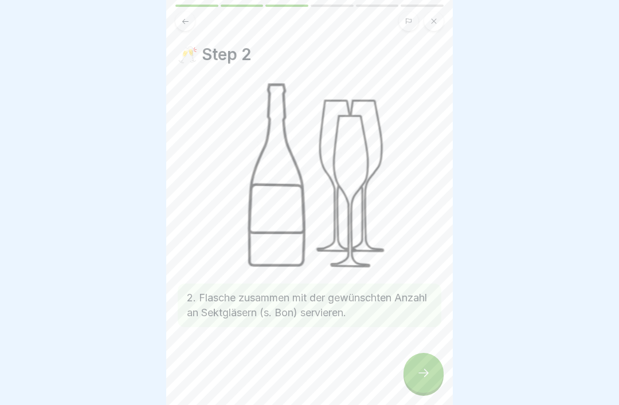
click at [422, 350] on icon at bounding box center [423, 373] width 14 height 14
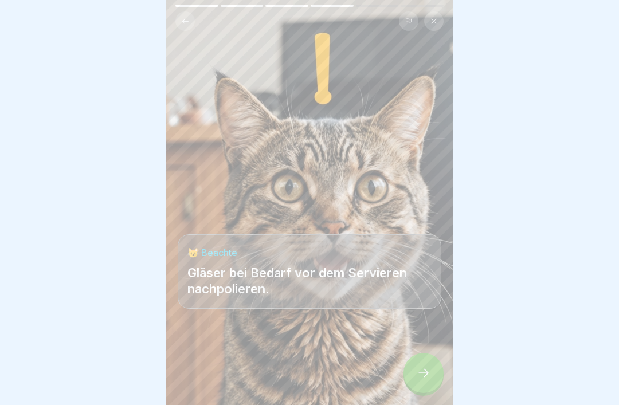
click at [418, 350] on icon at bounding box center [423, 373] width 14 height 14
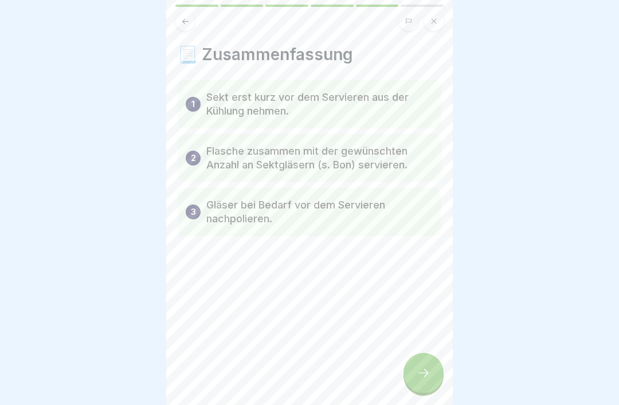
click at [421, 350] on div at bounding box center [423, 373] width 40 height 40
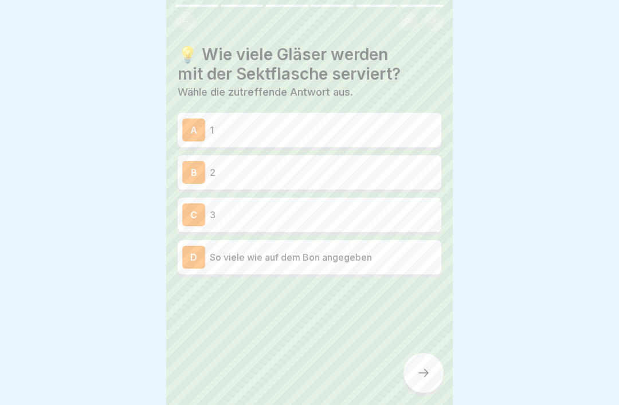
click at [180, 24] on button at bounding box center [184, 20] width 19 height 19
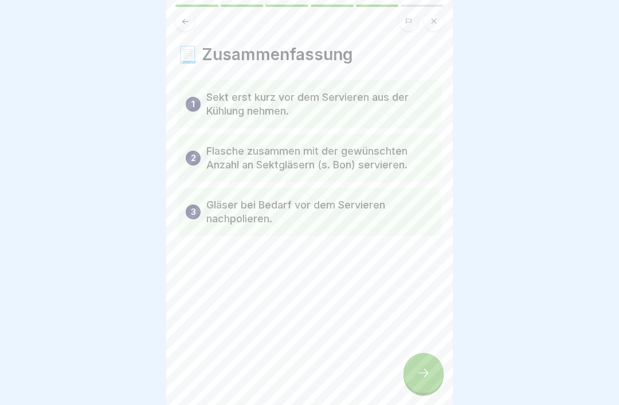
click at [184, 23] on icon at bounding box center [185, 20] width 6 height 5
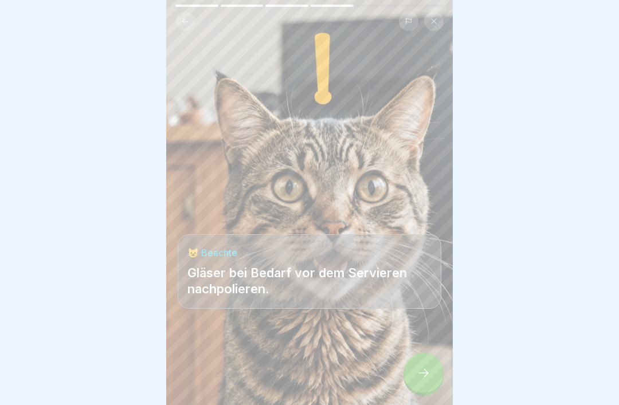
click at [176, 20] on button at bounding box center [184, 20] width 19 height 19
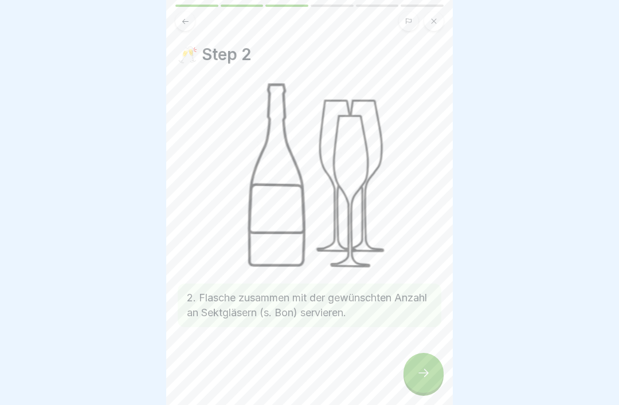
click at [184, 25] on icon at bounding box center [185, 21] width 9 height 9
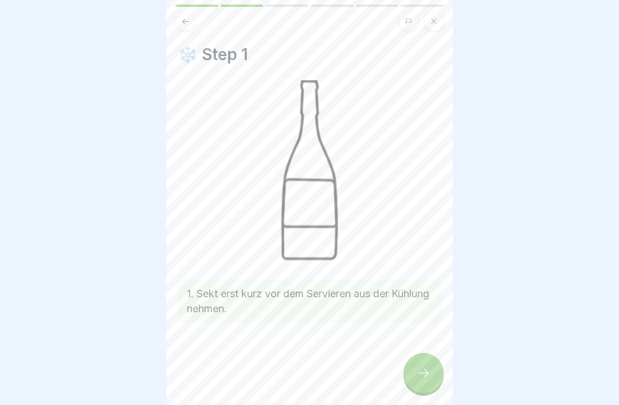
click at [182, 17] on icon at bounding box center [185, 21] width 9 height 9
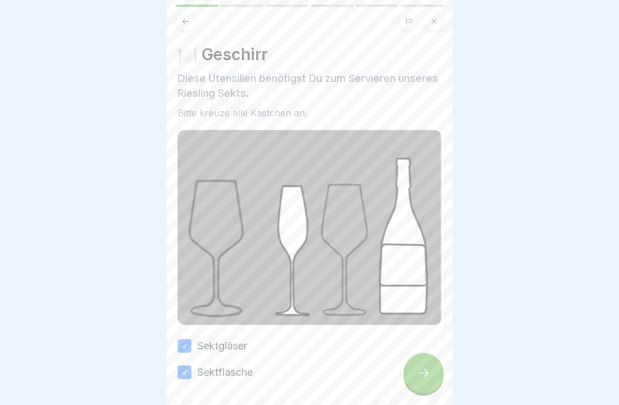
click at [415, 350] on div at bounding box center [423, 373] width 40 height 40
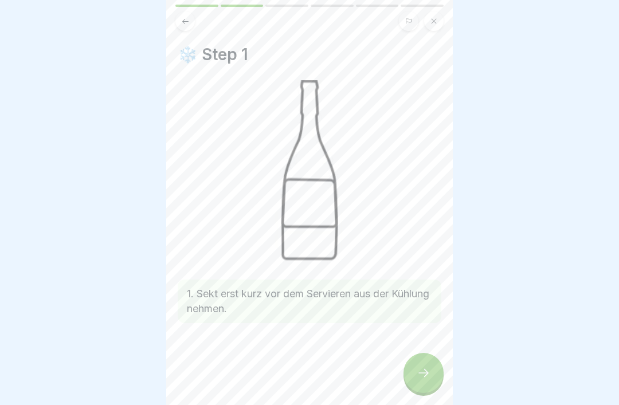
click at [422, 350] on div at bounding box center [423, 373] width 40 height 40
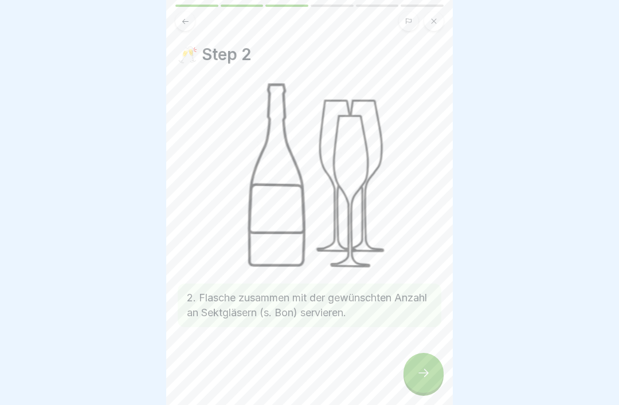
click at [418, 350] on icon at bounding box center [423, 373] width 14 height 14
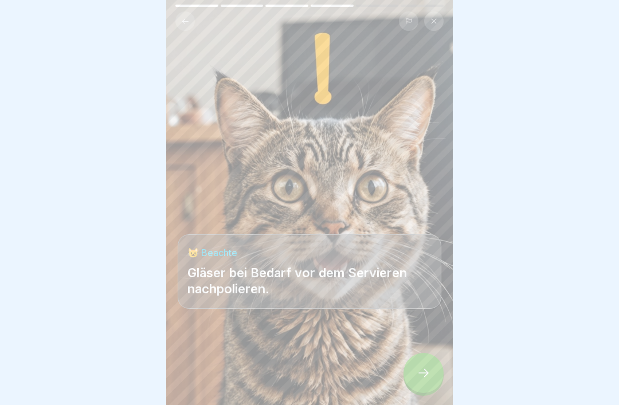
click at [423, 350] on icon at bounding box center [423, 373] width 10 height 8
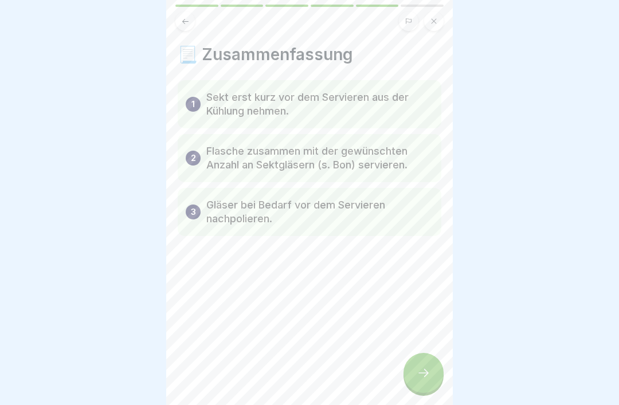
click at [420, 350] on icon at bounding box center [423, 373] width 10 height 8
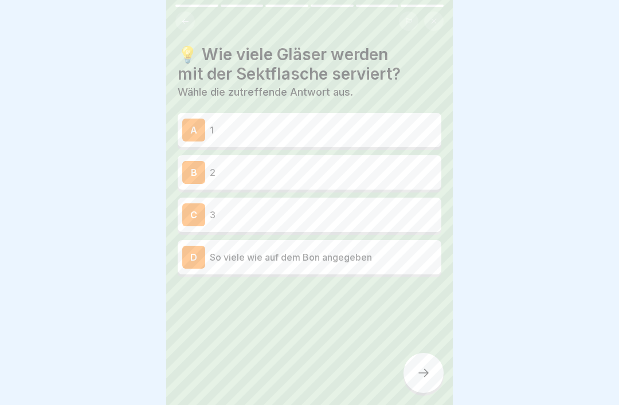
click at [345, 266] on div "D So viele wie auf dem Bon angegeben" at bounding box center [309, 257] width 254 height 23
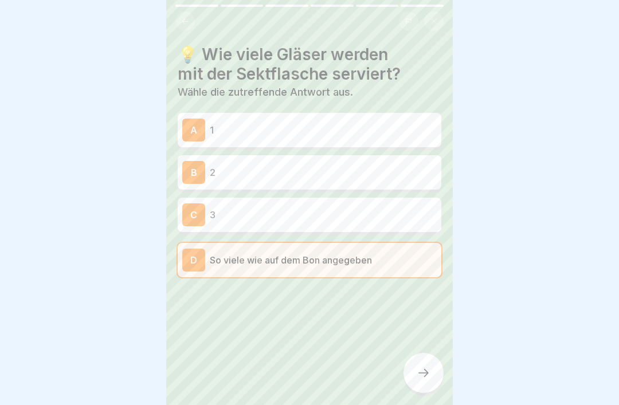
click at [430, 350] on div at bounding box center [423, 373] width 40 height 40
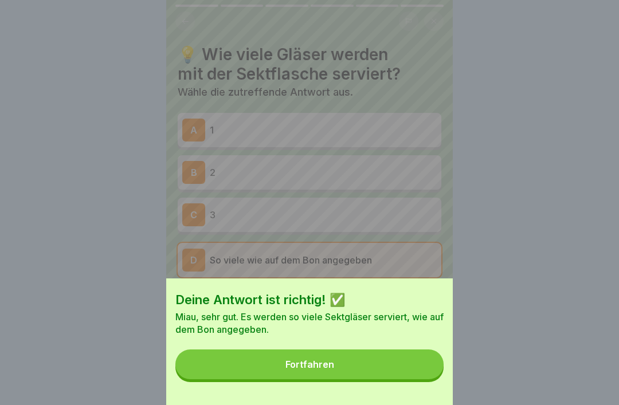
click at [409, 350] on button "Fortfahren" at bounding box center [309, 364] width 268 height 30
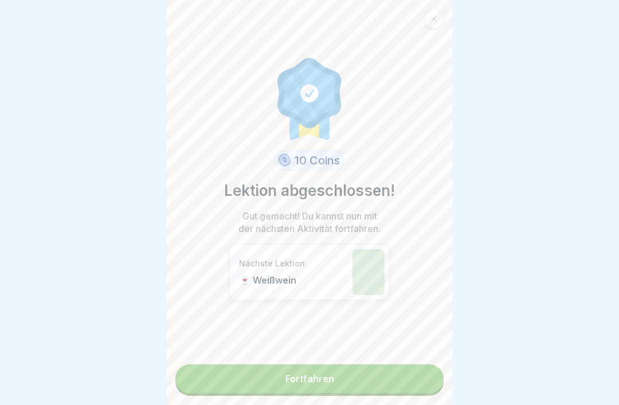
click at [407, 350] on link "Fortfahren" at bounding box center [309, 378] width 268 height 29
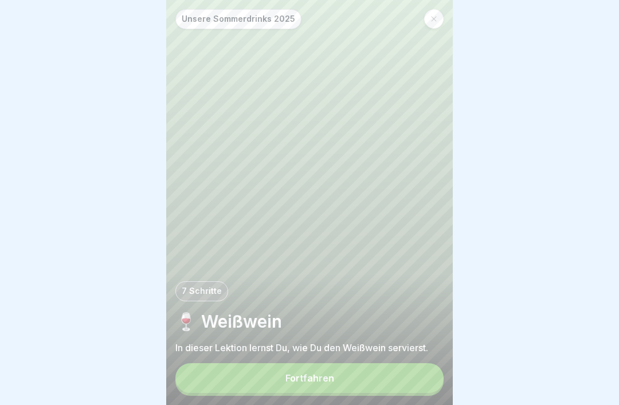
click at [419, 350] on button "Fortfahren" at bounding box center [309, 378] width 268 height 30
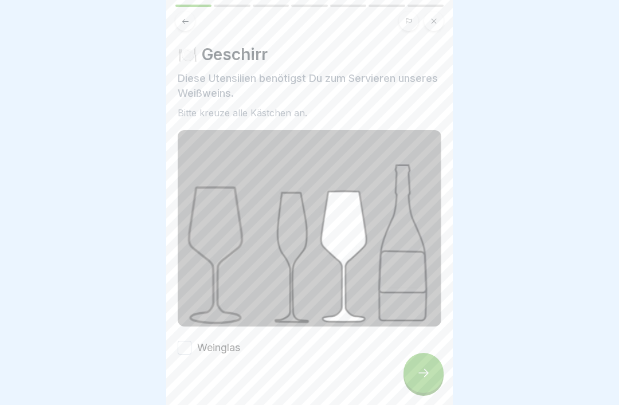
click at [187, 347] on button "Weinglas" at bounding box center [185, 348] width 14 height 14
click at [428, 350] on div at bounding box center [423, 373] width 40 height 40
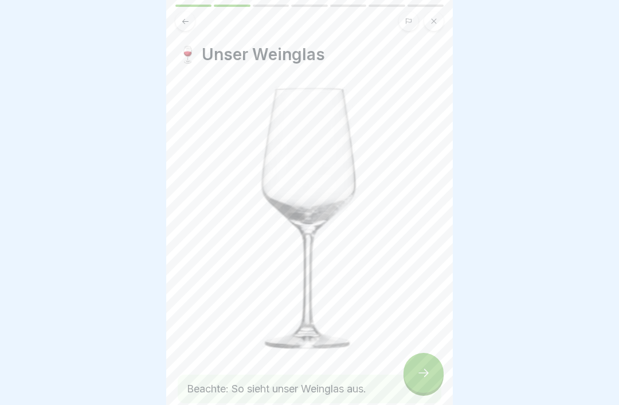
click at [425, 350] on icon at bounding box center [423, 373] width 10 height 8
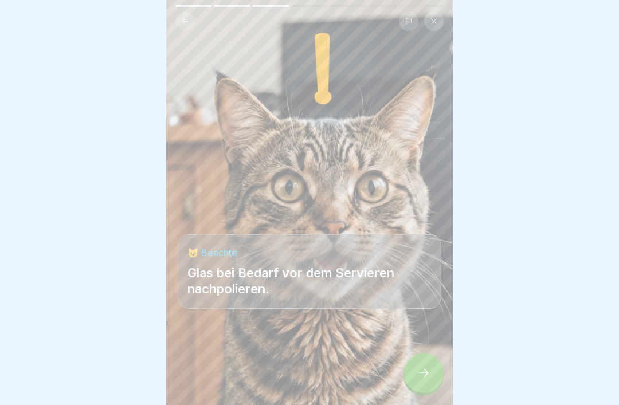
click at [428, 350] on icon at bounding box center [423, 373] width 10 height 8
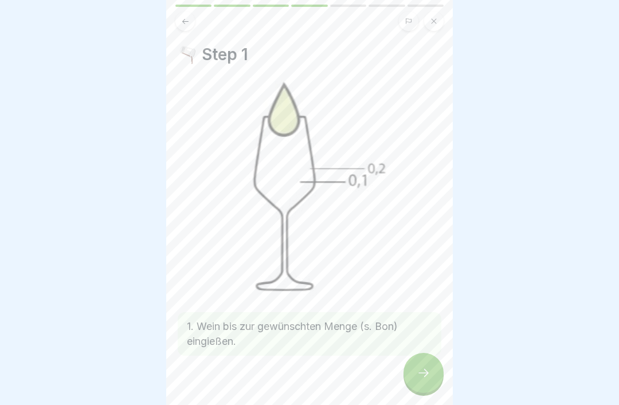
click at [416, 350] on div at bounding box center [423, 373] width 40 height 40
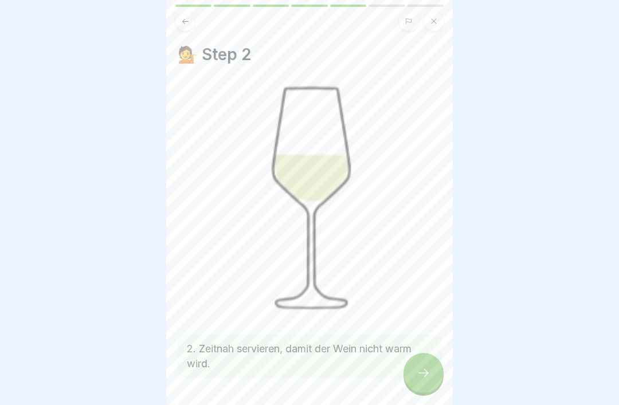
click at [419, 350] on icon at bounding box center [423, 373] width 10 height 8
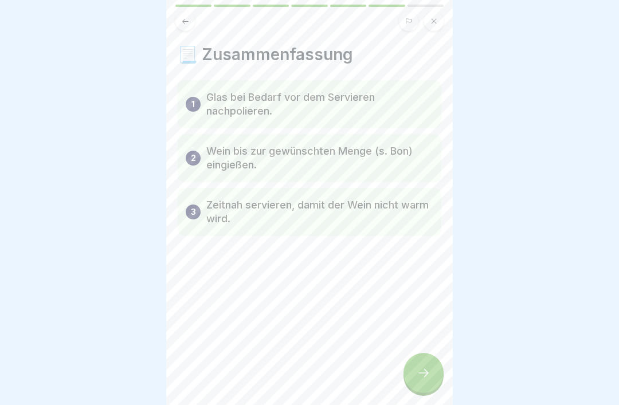
click at [184, 23] on icon at bounding box center [185, 20] width 6 height 5
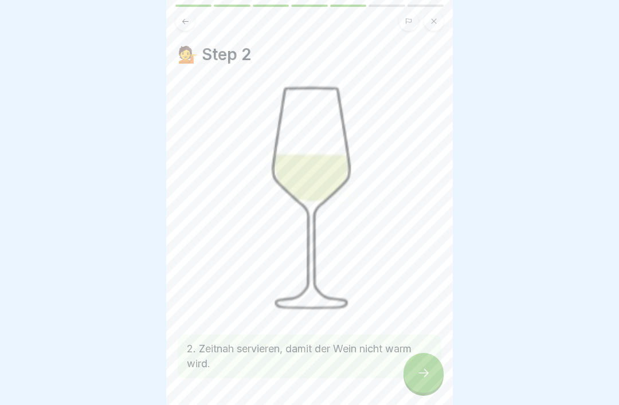
click at [414, 350] on div at bounding box center [423, 373] width 40 height 40
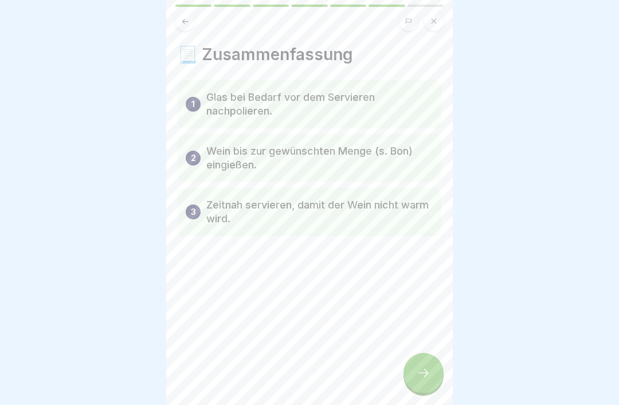
click at [420, 350] on icon at bounding box center [423, 373] width 14 height 14
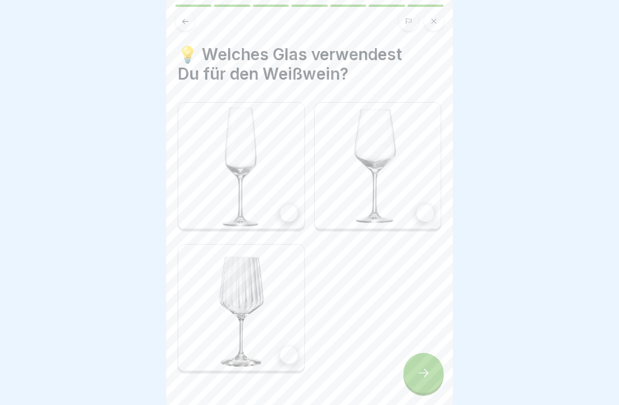
click at [427, 212] on div at bounding box center [424, 212] width 17 height 17
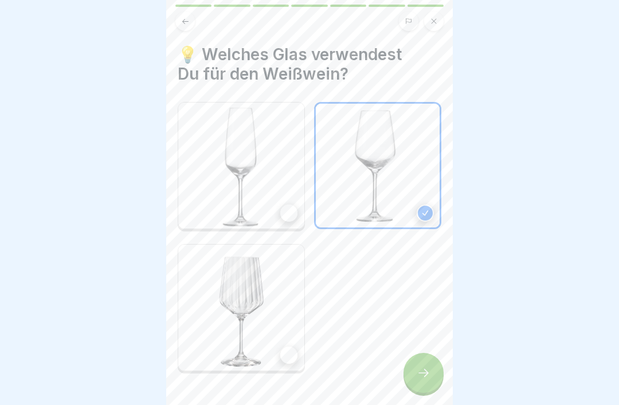
click at [415, 350] on div at bounding box center [423, 373] width 40 height 40
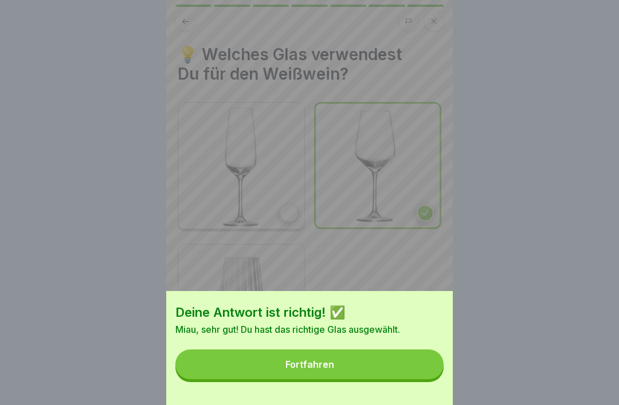
click at [415, 350] on button "Fortfahren" at bounding box center [309, 364] width 268 height 30
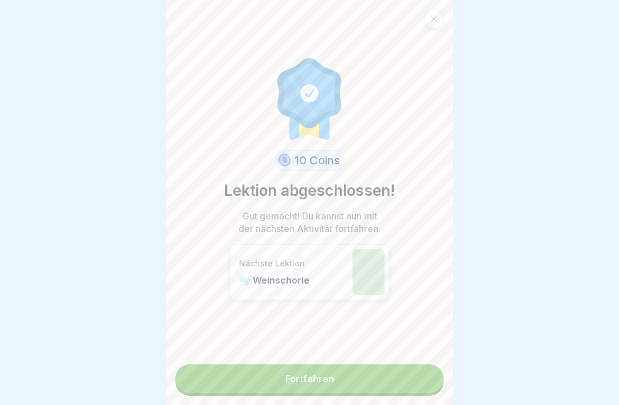
click at [415, 350] on link "Fortfahren" at bounding box center [309, 378] width 268 height 29
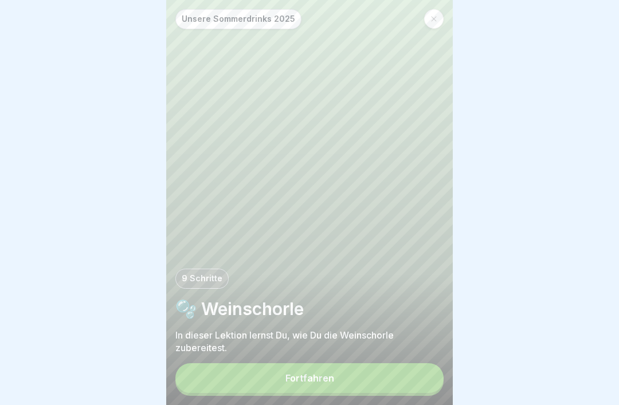
click at [416, 350] on button "Fortfahren" at bounding box center [309, 378] width 268 height 30
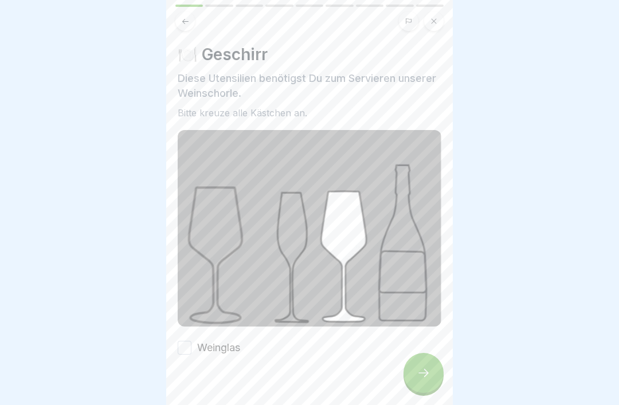
click at [186, 348] on button "Weinglas" at bounding box center [185, 348] width 14 height 14
click at [425, 350] on icon at bounding box center [423, 373] width 14 height 14
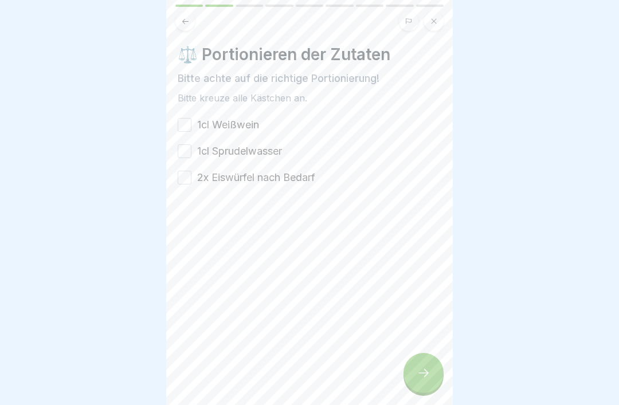
click at [183, 131] on button "1cl Weißwein" at bounding box center [185, 125] width 14 height 14
click at [182, 182] on button "2x Eiswürfel nach Bedarf" at bounding box center [185, 178] width 14 height 14
click at [181, 145] on button "1cl Sprudelwasser" at bounding box center [185, 151] width 14 height 14
click at [194, 121] on div "1cl Weißwein" at bounding box center [218, 124] width 81 height 15
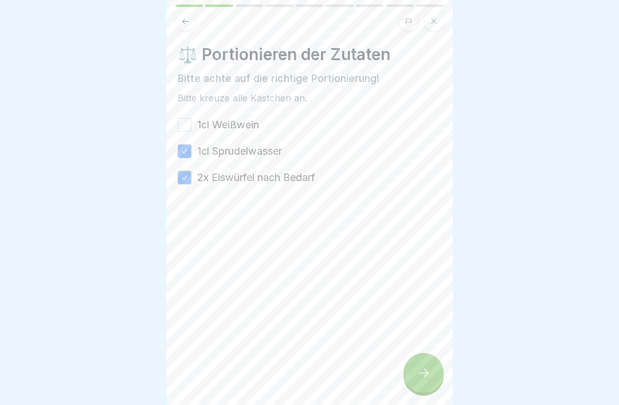
click at [175, 136] on div "⚖️ Portionieren der Zutaten Bitte achte auf die richtige Portionierung! Bitte k…" at bounding box center [309, 202] width 286 height 405
click at [180, 130] on button "1cl Weißwein" at bounding box center [185, 125] width 14 height 14
click at [432, 350] on div at bounding box center [423, 373] width 40 height 40
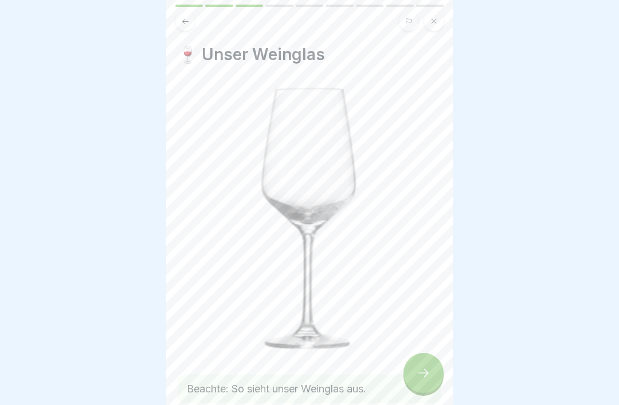
click at [432, 350] on div at bounding box center [423, 373] width 40 height 40
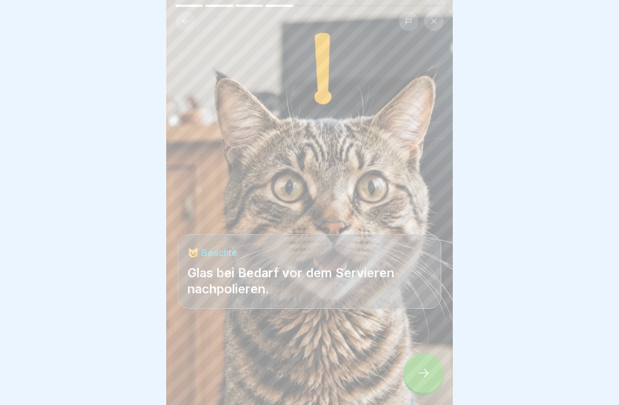
click at [432, 350] on div at bounding box center [423, 373] width 40 height 40
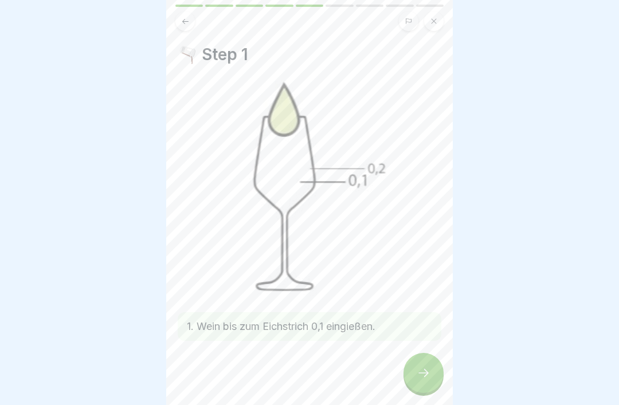
click at [426, 350] on icon at bounding box center [423, 373] width 14 height 14
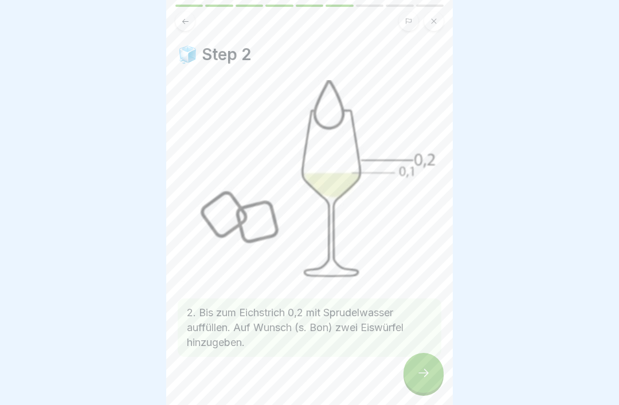
click at [424, 350] on icon at bounding box center [423, 373] width 14 height 14
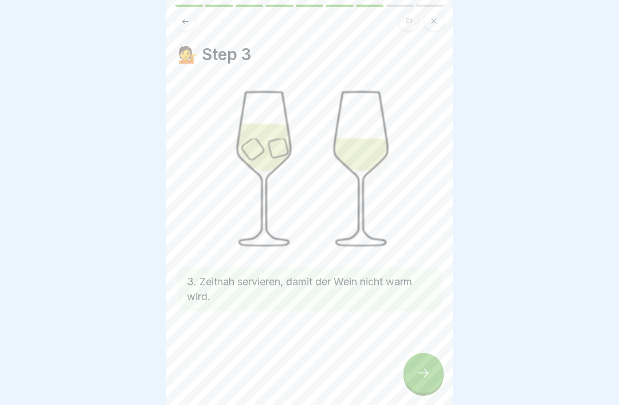
click at [426, 350] on icon at bounding box center [423, 373] width 14 height 14
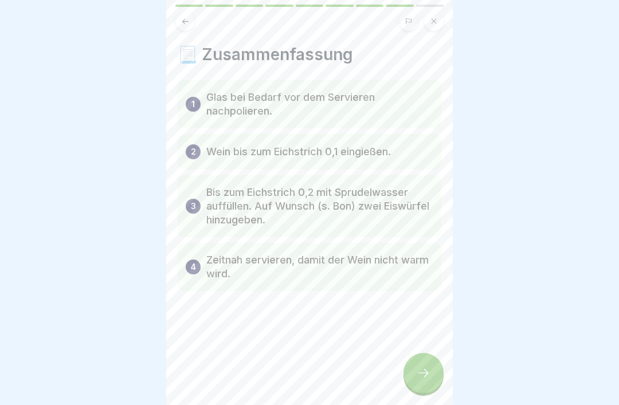
click at [429, 350] on icon at bounding box center [423, 373] width 14 height 14
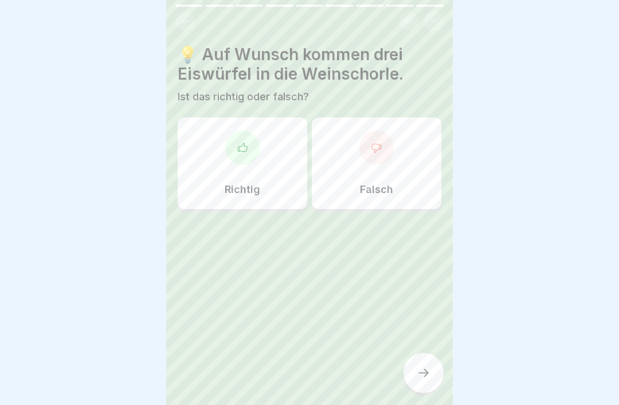
click at [186, 19] on icon at bounding box center [185, 21] width 9 height 9
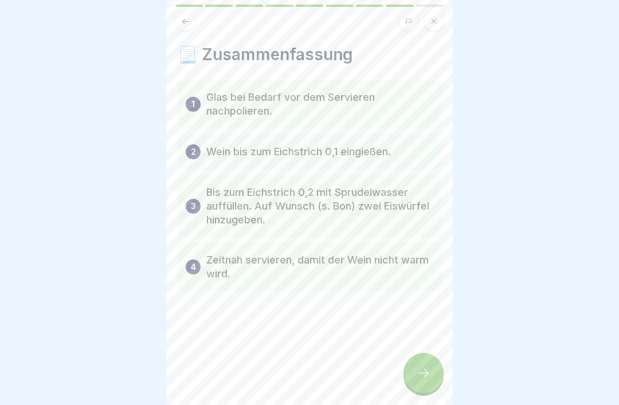
click at [188, 10] on div at bounding box center [309, 18] width 286 height 26
click at [180, 31] on div "📃 Zusammenfassung 1 Glas bei Bedarf vor dem Servieren nachpolieren. 2 Wein bis …" at bounding box center [309, 202] width 286 height 405
click at [182, 27] on button at bounding box center [184, 20] width 19 height 19
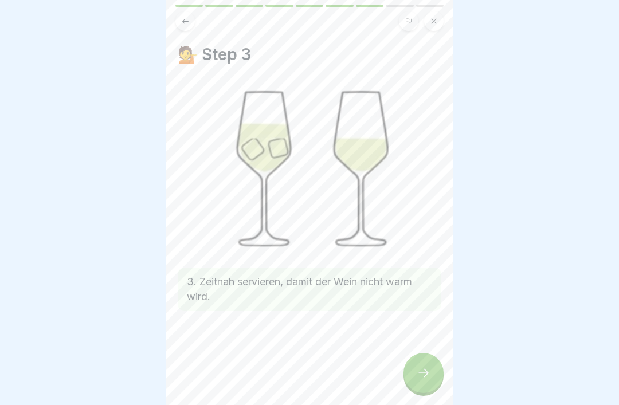
click at [188, 22] on icon at bounding box center [185, 21] width 9 height 9
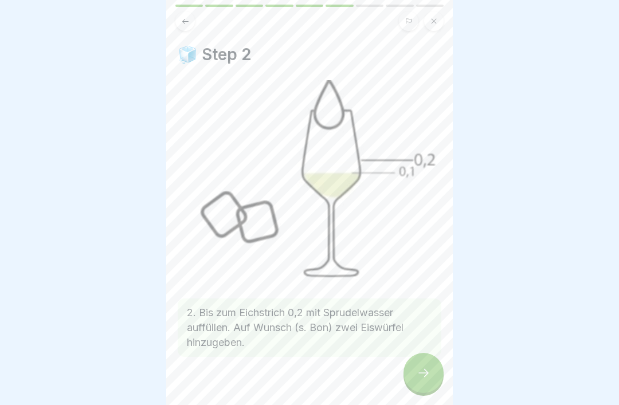
click at [419, 350] on div at bounding box center [423, 373] width 40 height 40
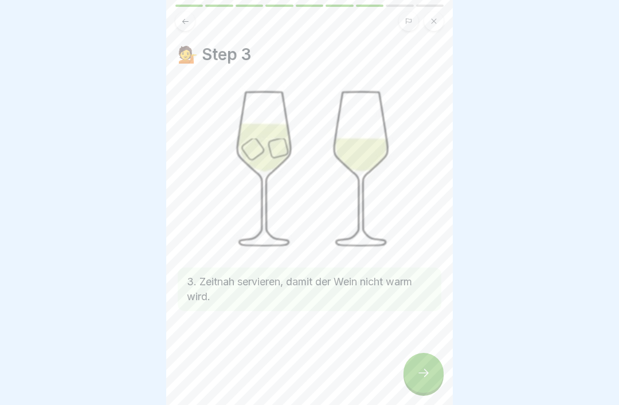
click at [429, 350] on icon at bounding box center [423, 373] width 14 height 14
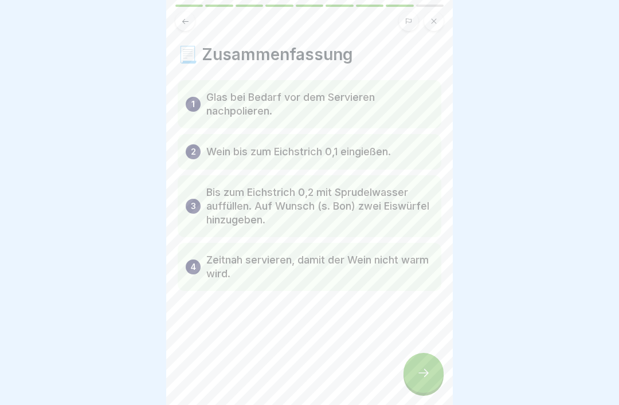
click at [424, 350] on icon at bounding box center [423, 373] width 10 height 8
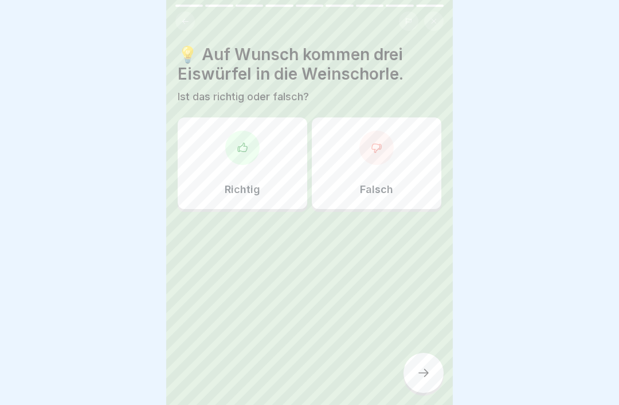
click at [412, 184] on div "Falsch" at bounding box center [376, 163] width 129 height 92
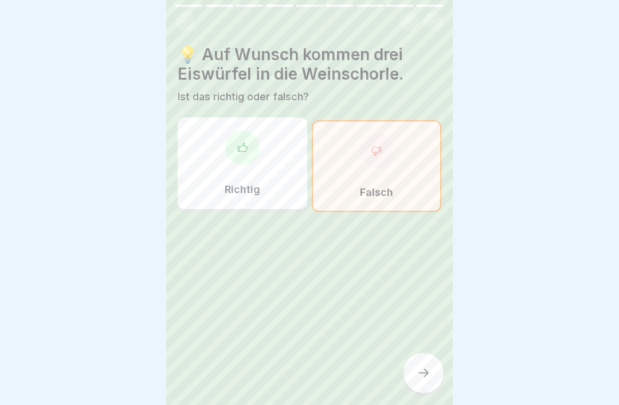
click at [426, 350] on div at bounding box center [423, 373] width 40 height 40
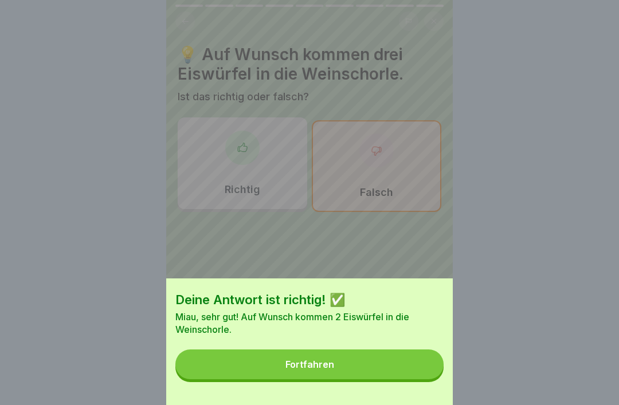
click at [422, 350] on button "Fortfahren" at bounding box center [309, 364] width 268 height 30
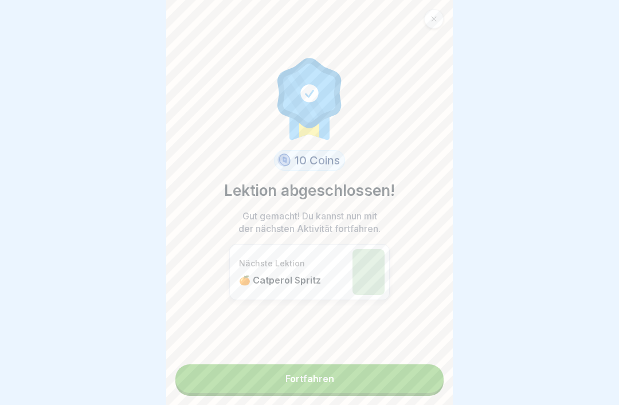
click at [426, 350] on link "Fortfahren" at bounding box center [309, 378] width 268 height 29
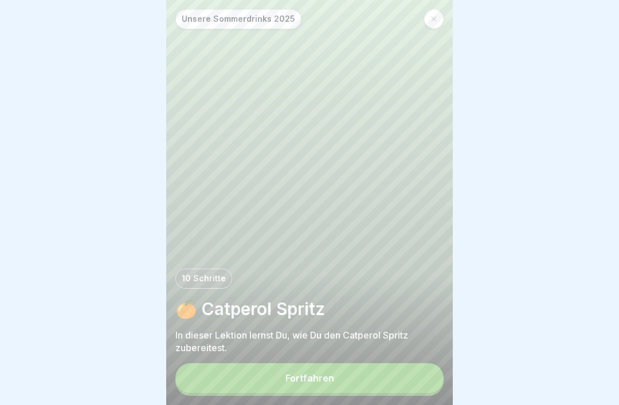
click at [422, 350] on button "Fortfahren" at bounding box center [309, 378] width 268 height 30
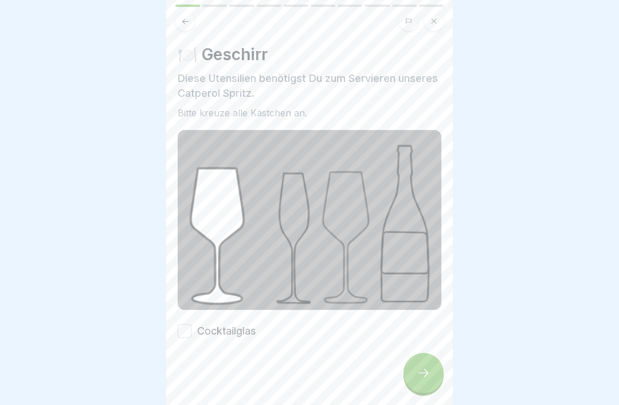
click at [184, 330] on button "Cocktailglas" at bounding box center [185, 331] width 14 height 14
click at [431, 350] on div at bounding box center [423, 373] width 40 height 40
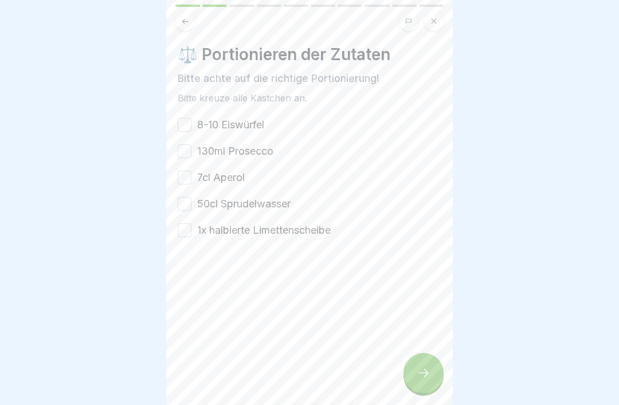
click at [190, 122] on button "8-10 Eiswürfel" at bounding box center [185, 125] width 14 height 14
click at [181, 174] on button "7cl Aperol" at bounding box center [185, 178] width 14 height 14
click at [187, 202] on button "50cl Sprudelwasser" at bounding box center [185, 204] width 14 height 14
click at [188, 152] on button "130ml Prosecco" at bounding box center [185, 151] width 14 height 14
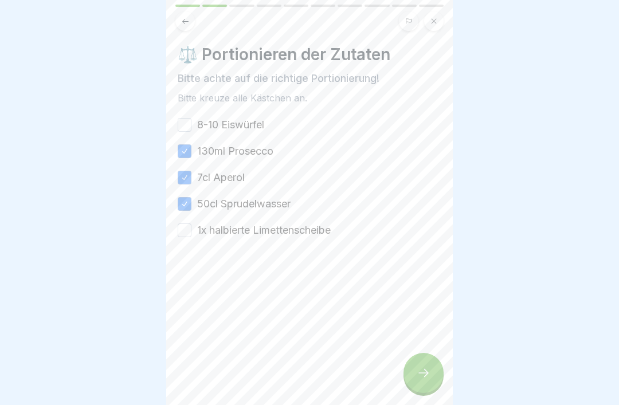
click at [189, 125] on button "8-10 Eiswürfel" at bounding box center [185, 125] width 14 height 14
click at [188, 221] on div "8-10 Eiswürfel 130ml Prosecco 7cl Aperol 50cl Sprudelwasser 1x halbierte Limett…" at bounding box center [309, 177] width 263 height 120
click at [183, 230] on button "1x halbierte Limettenscheibe" at bounding box center [185, 230] width 14 height 14
click at [412, 350] on div at bounding box center [423, 373] width 40 height 40
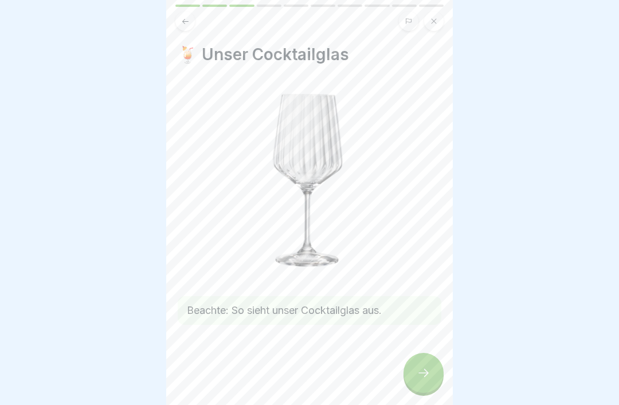
click at [422, 350] on icon at bounding box center [423, 373] width 14 height 14
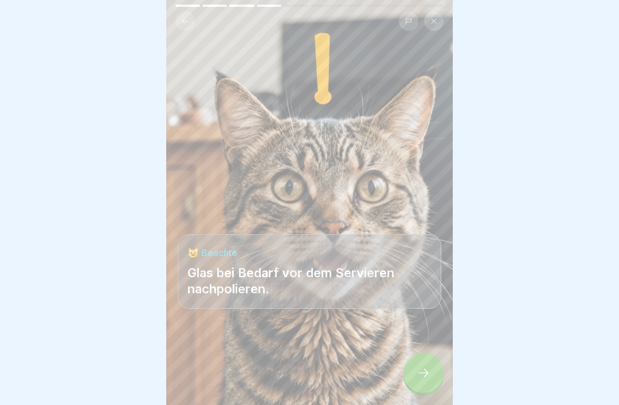
click at [404, 135] on div "😺 Beachte Glas bei Bedarf vor dem Servieren nachpolieren." at bounding box center [309, 202] width 286 height 405
click at [420, 350] on div at bounding box center [423, 373] width 40 height 40
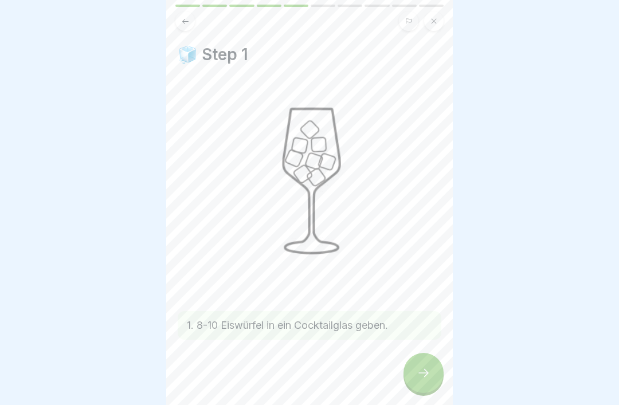
click at [423, 350] on icon at bounding box center [423, 373] width 14 height 14
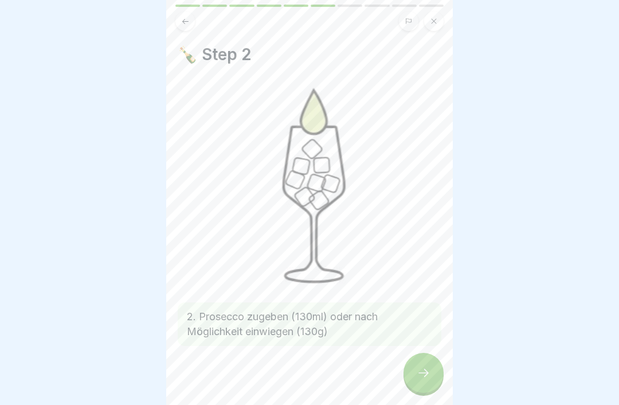
click at [423, 350] on icon at bounding box center [423, 373] width 14 height 14
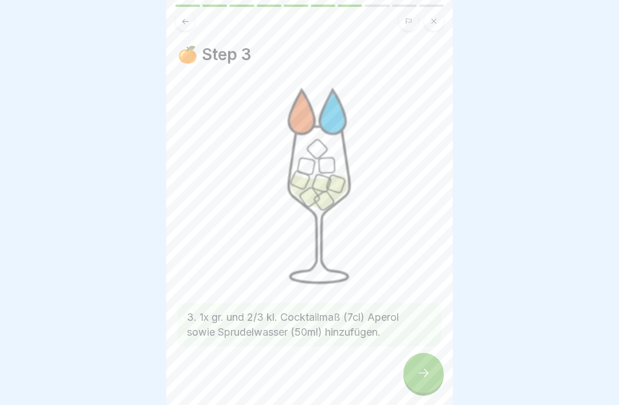
click at [182, 18] on icon at bounding box center [185, 21] width 9 height 9
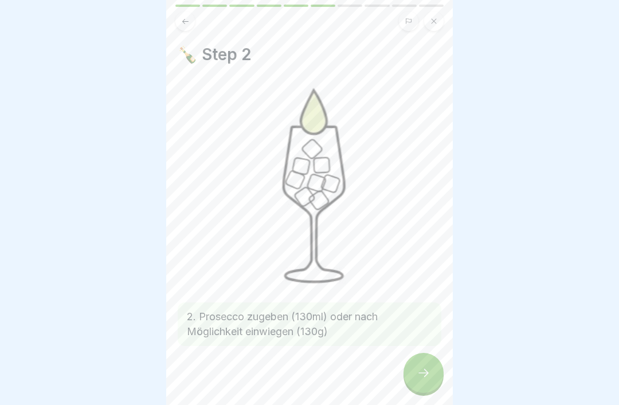
click at [413, 350] on div at bounding box center [423, 373] width 40 height 40
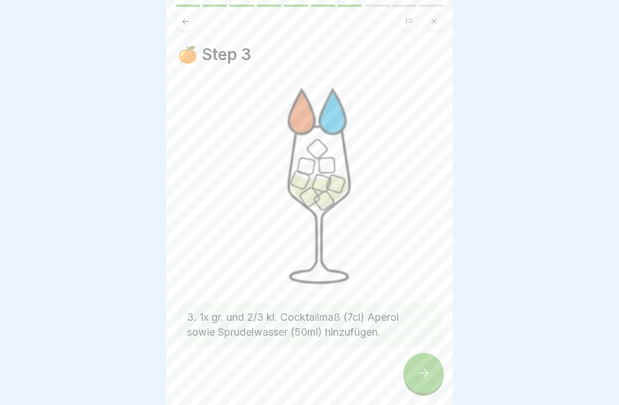
click at [422, 350] on icon at bounding box center [423, 373] width 14 height 14
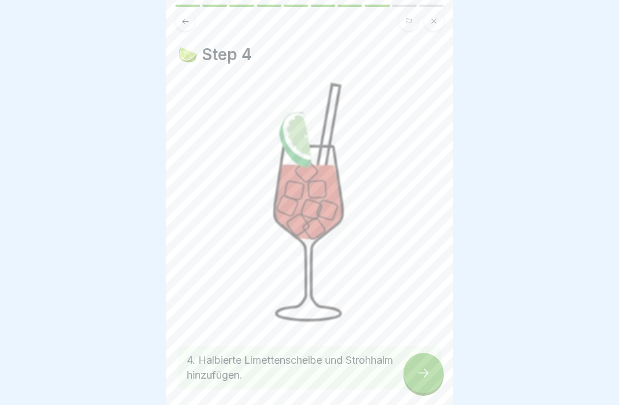
click at [422, 350] on icon at bounding box center [423, 373] width 14 height 14
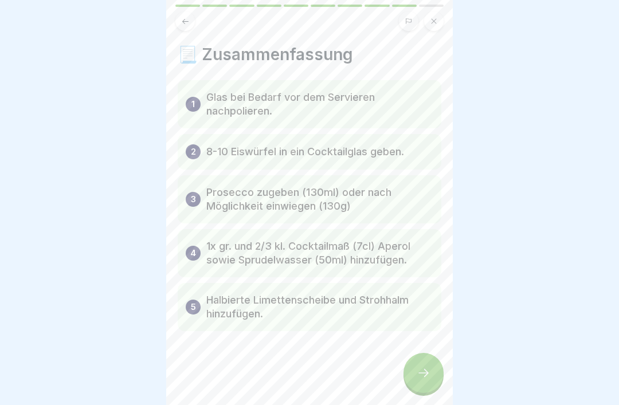
click at [420, 350] on div at bounding box center [423, 373] width 40 height 40
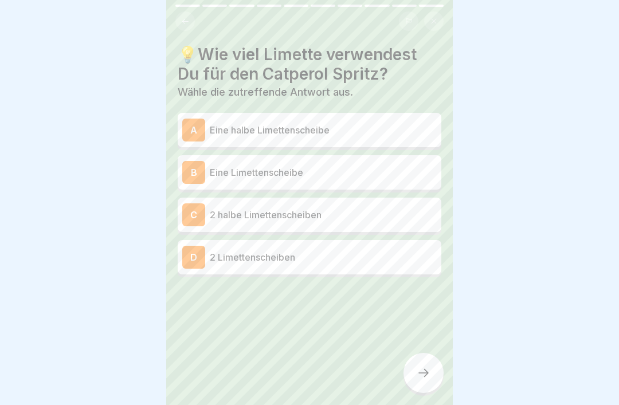
click at [188, 24] on icon at bounding box center [185, 21] width 9 height 9
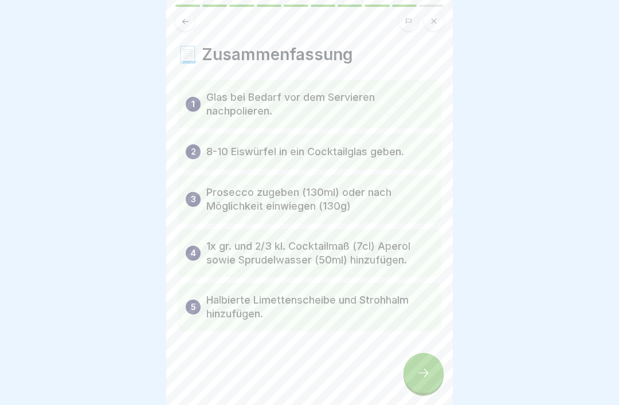
click at [186, 26] on button at bounding box center [184, 20] width 19 height 19
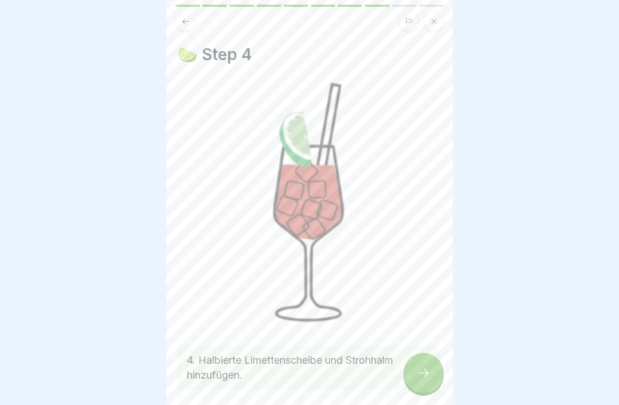
click at [190, 25] on button at bounding box center [184, 20] width 19 height 19
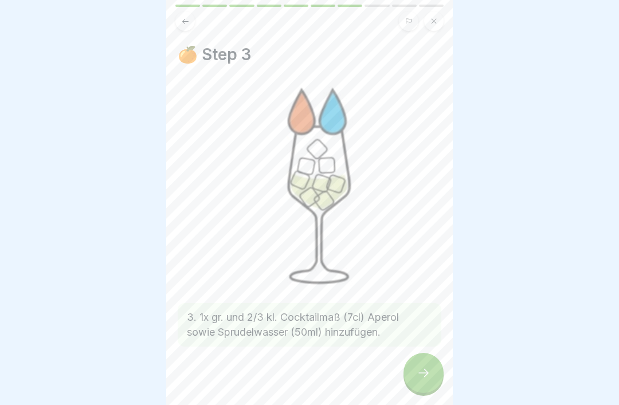
click at [185, 19] on icon at bounding box center [185, 21] width 9 height 9
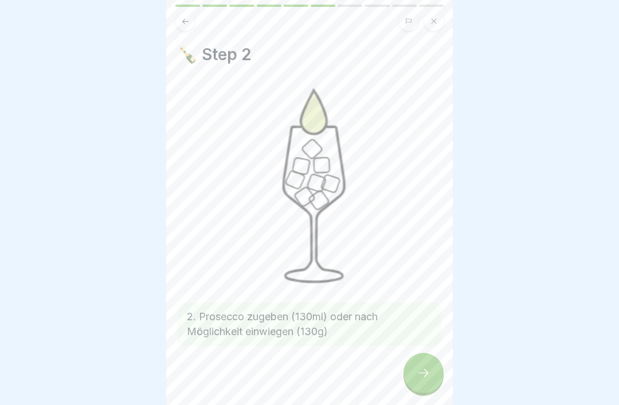
click at [187, 18] on icon at bounding box center [185, 21] width 9 height 9
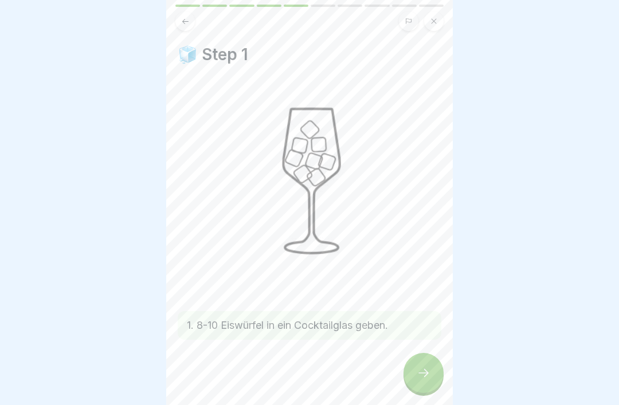
click at [185, 21] on icon at bounding box center [185, 21] width 9 height 9
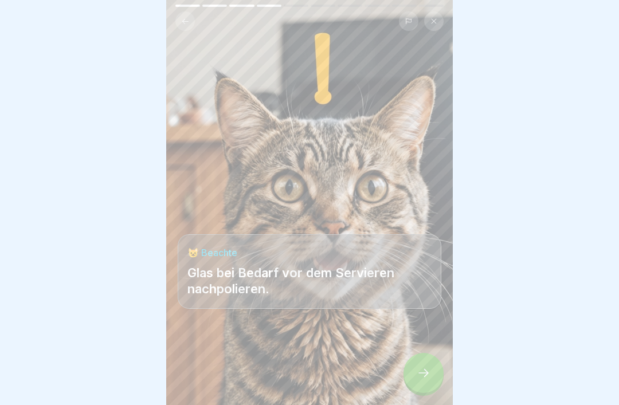
click at [191, 25] on button at bounding box center [184, 20] width 19 height 19
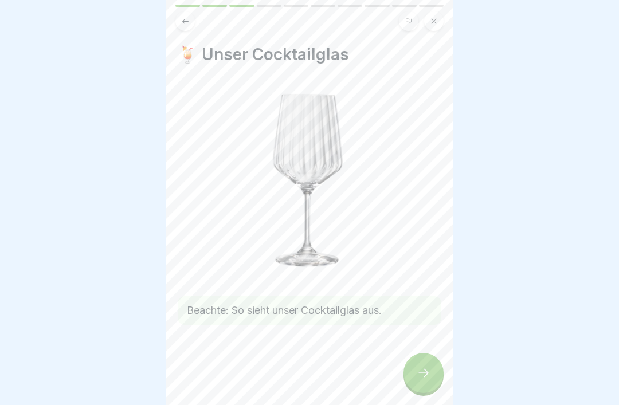
click at [182, 25] on icon at bounding box center [185, 21] width 9 height 9
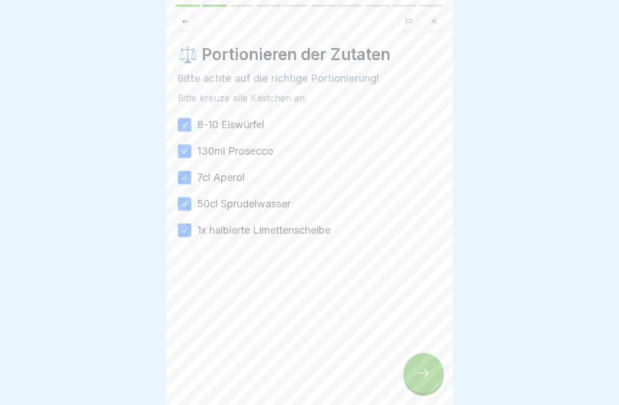
click at [421, 350] on icon at bounding box center [423, 373] width 14 height 14
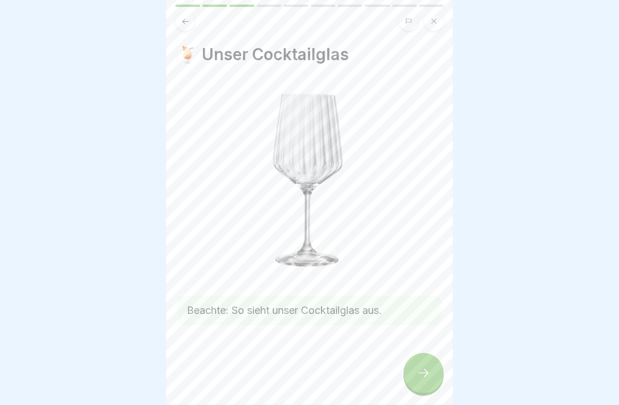
click at [416, 350] on icon at bounding box center [423, 373] width 14 height 14
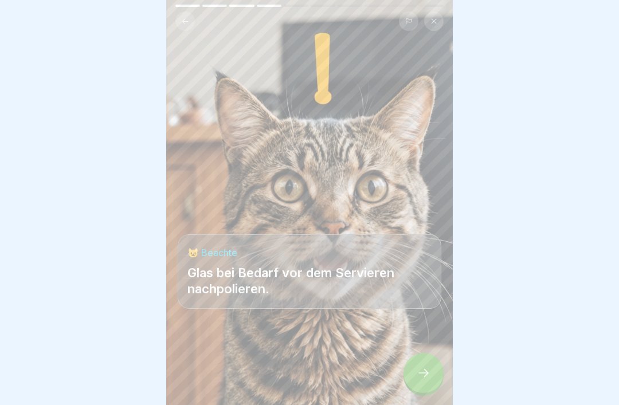
click at [418, 350] on icon at bounding box center [423, 373] width 14 height 14
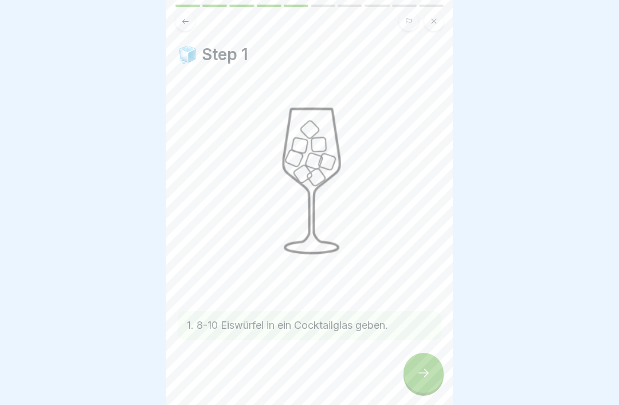
click at [417, 350] on icon at bounding box center [423, 373] width 14 height 14
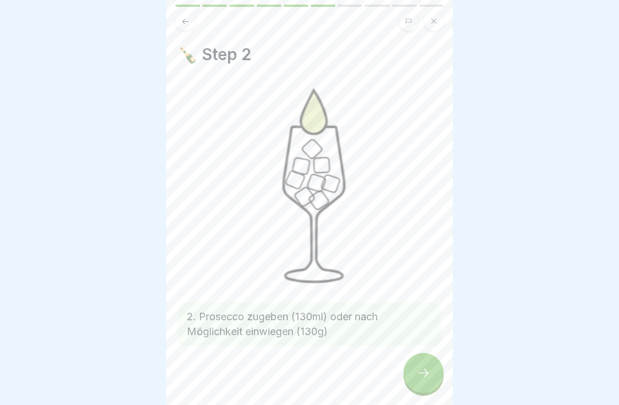
click at [420, 350] on icon at bounding box center [423, 373] width 14 height 14
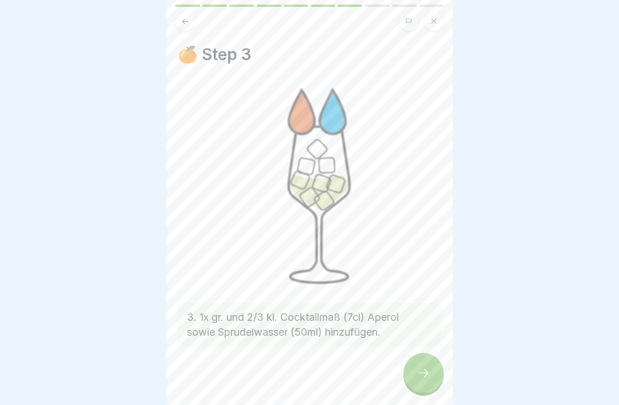
click at [418, 350] on icon at bounding box center [423, 373] width 14 height 14
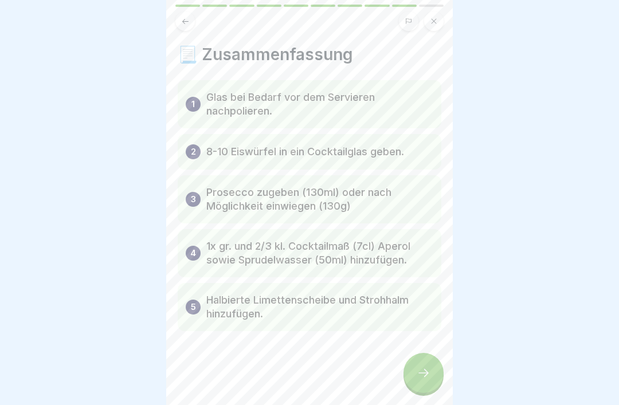
click at [417, 350] on div at bounding box center [423, 373] width 40 height 40
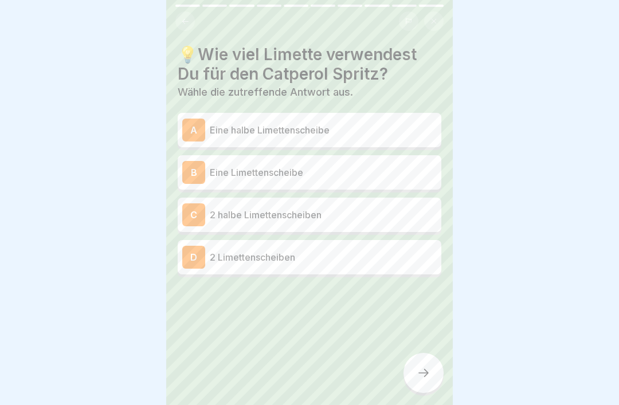
click at [395, 129] on p "Eine halbe Limettenscheibe" at bounding box center [323, 130] width 227 height 14
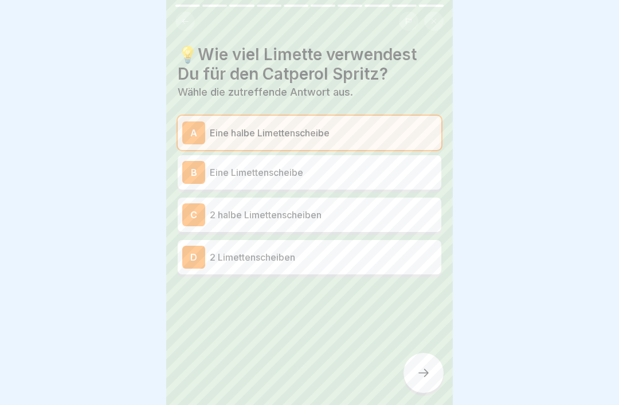
click at [432, 350] on div at bounding box center [423, 373] width 40 height 40
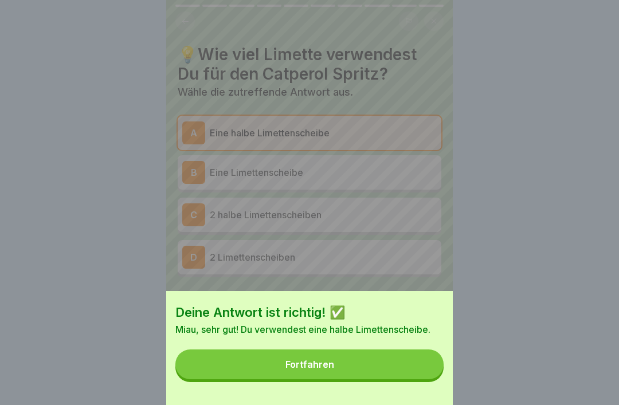
click at [422, 350] on button "Fortfahren" at bounding box center [309, 364] width 268 height 30
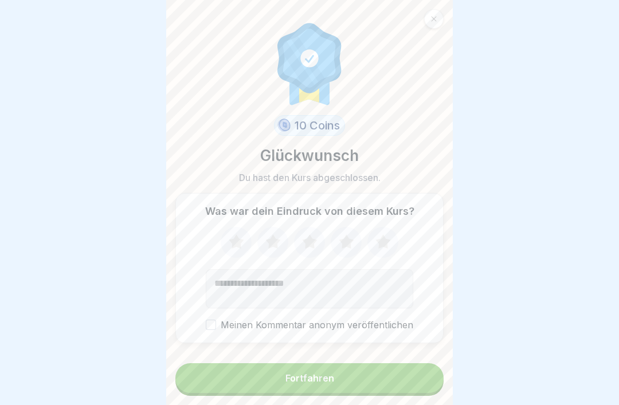
click at [411, 350] on button "Fortfahren" at bounding box center [309, 378] width 268 height 30
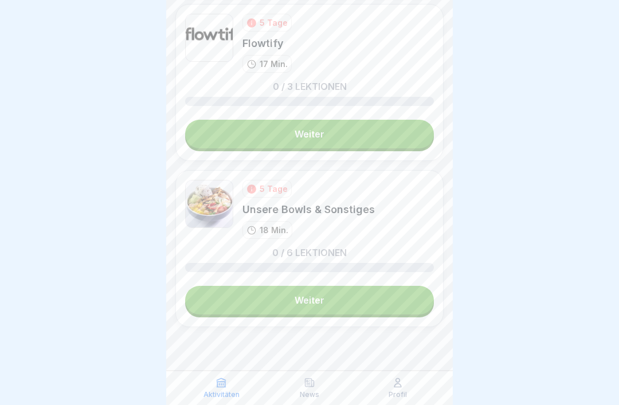
scroll to position [2612, 0]
